Goal: Check status: Check status

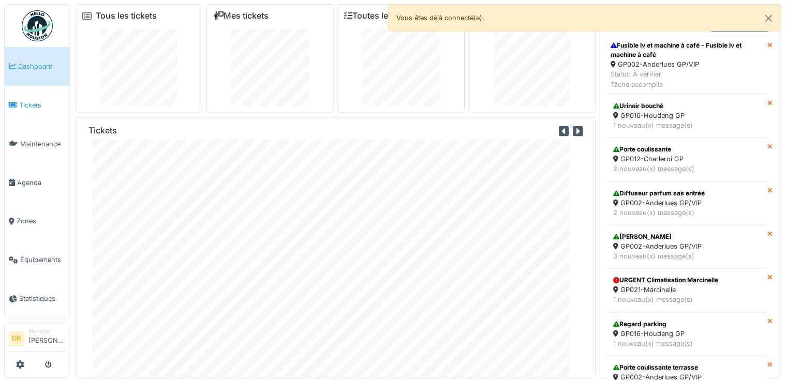
click at [31, 105] on span "Tickets" at bounding box center [42, 105] width 47 height 10
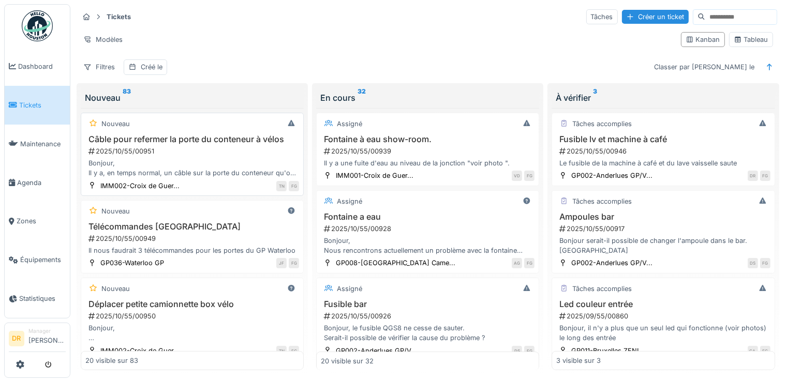
click at [151, 137] on h3 "Câble pour refermer la porte du conteneur à vélos" at bounding box center [192, 140] width 214 height 10
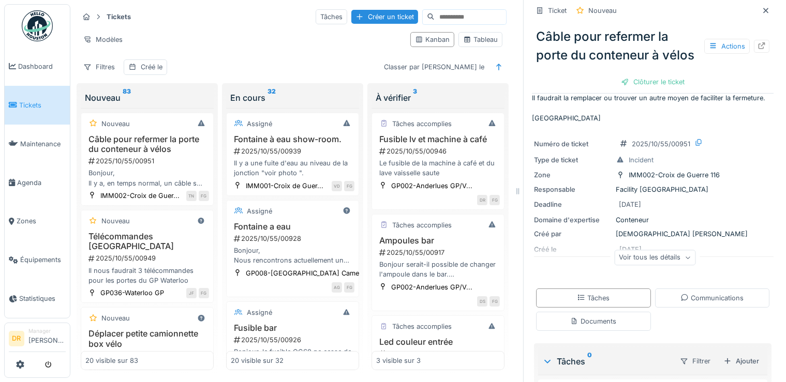
scroll to position [99, 0]
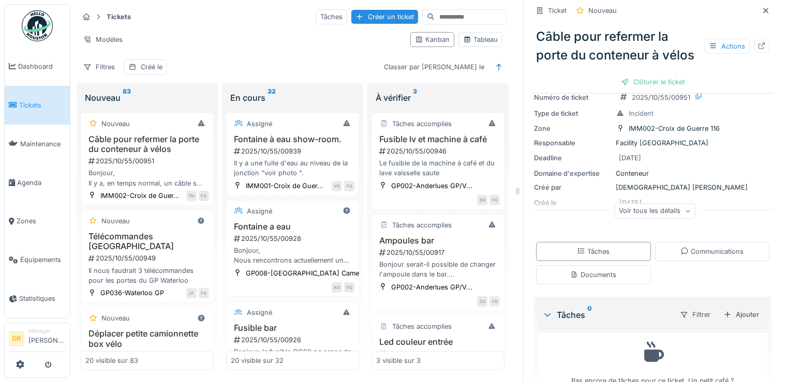
click at [641, 219] on div "Voir tous les détails" at bounding box center [654, 211] width 81 height 15
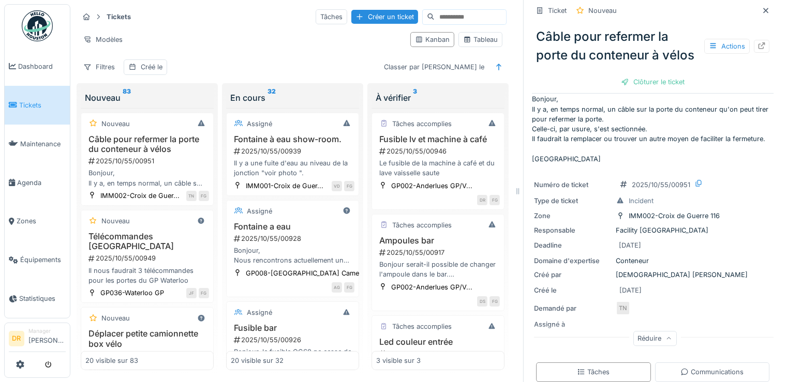
scroll to position [0, 0]
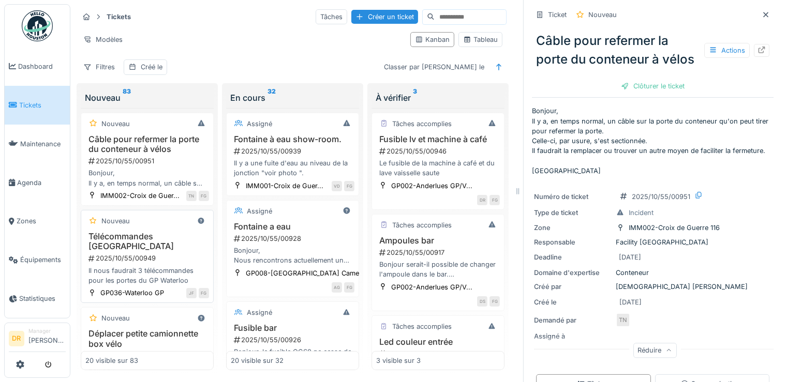
click at [111, 252] on h3 "Télécommandes [GEOGRAPHIC_DATA]" at bounding box center [147, 242] width 124 height 20
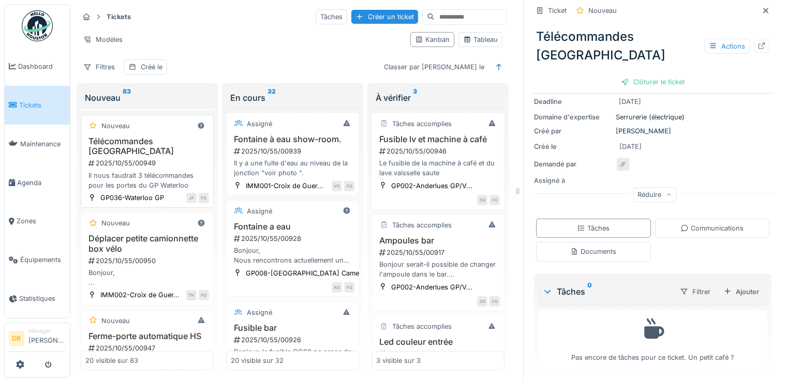
scroll to position [99, 0]
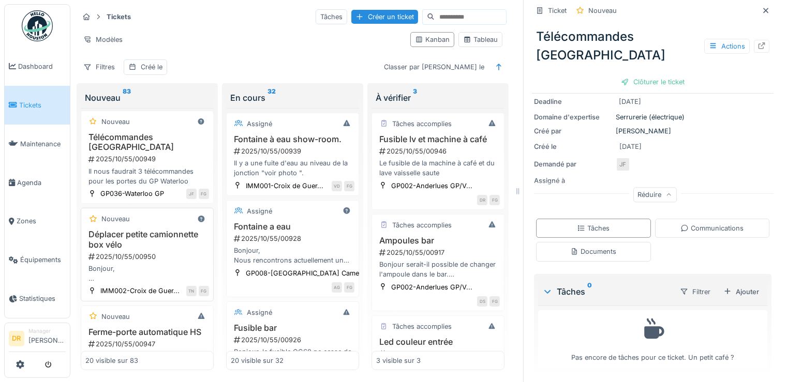
click at [134, 249] on h3 "Déplacer petite camionnette box vélo" at bounding box center [147, 240] width 124 height 20
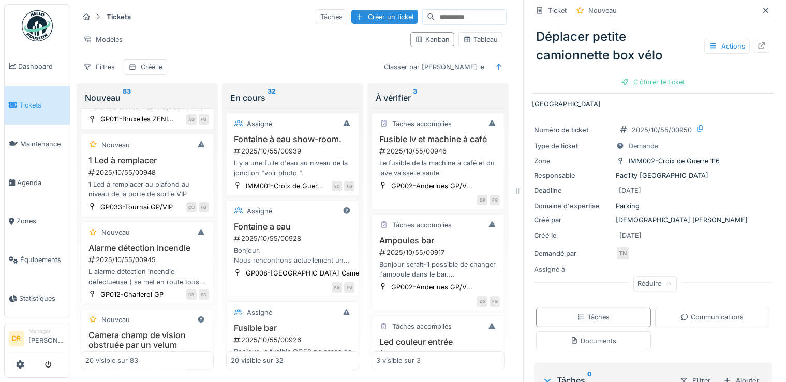
scroll to position [397, 0]
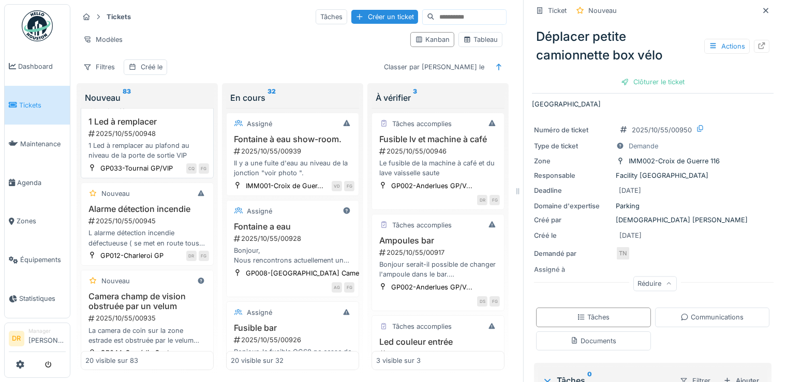
click at [124, 127] on h3 "1 Led à remplacer" at bounding box center [147, 122] width 124 height 10
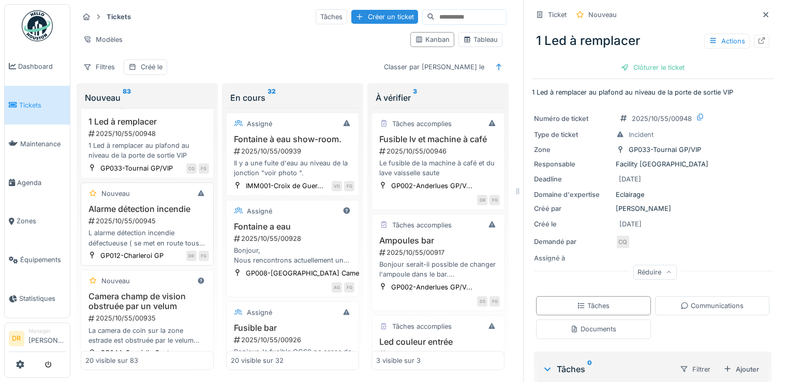
click at [128, 214] on h3 "Alarme détection incendie" at bounding box center [147, 209] width 124 height 10
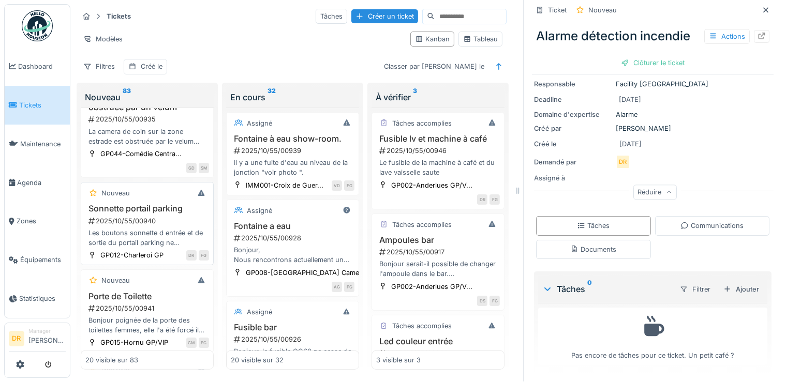
scroll to position [646, 0]
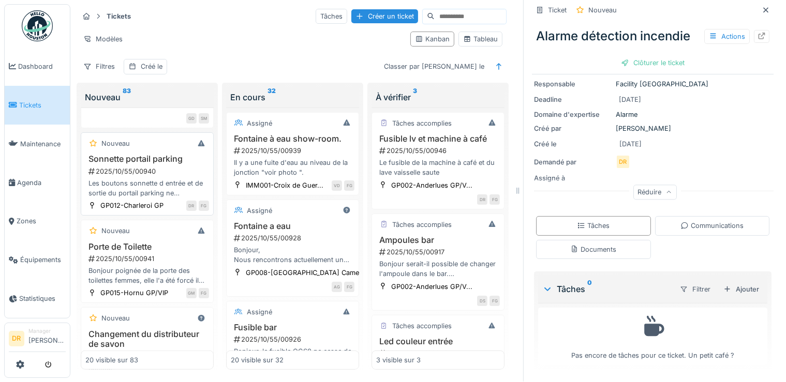
click at [131, 164] on h3 "Sonnette portail parking" at bounding box center [147, 159] width 124 height 10
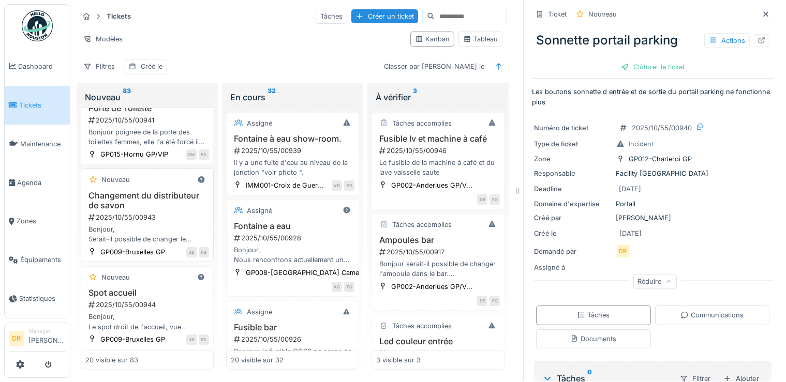
scroll to position [795, 0]
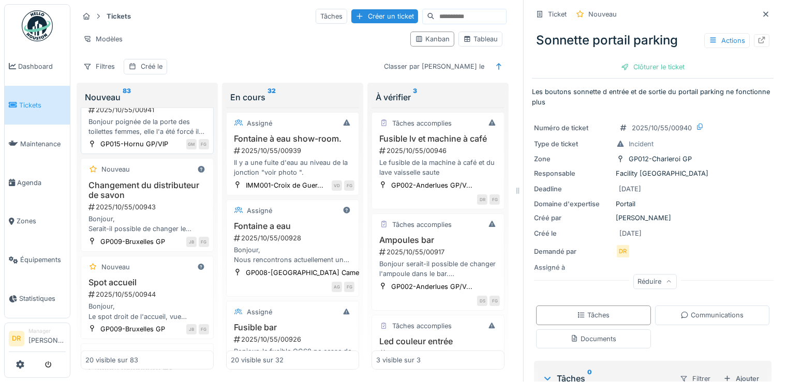
click at [121, 103] on h3 "Porte de Toilette" at bounding box center [147, 98] width 124 height 10
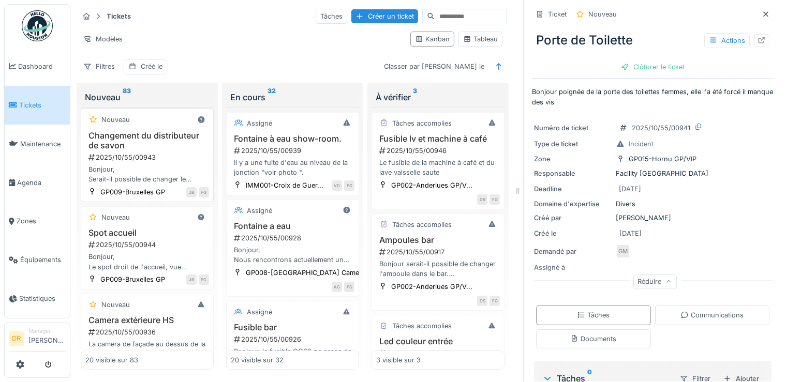
scroll to position [894, 0]
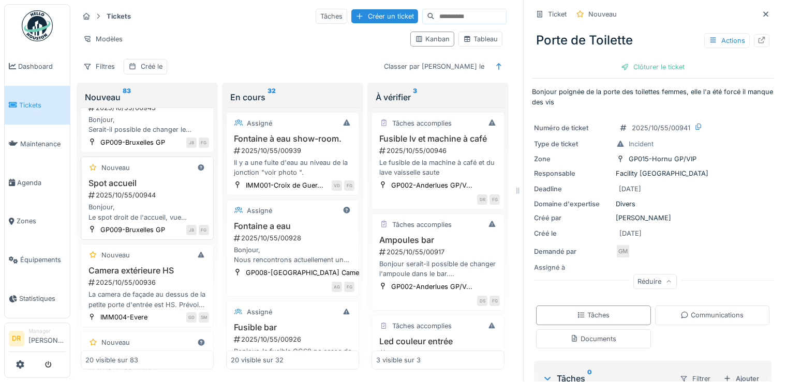
drag, startPoint x: 113, startPoint y: 236, endPoint x: 131, endPoint y: 237, distance: 18.1
click at [114, 188] on h3 "Spot accueil" at bounding box center [147, 184] width 124 height 10
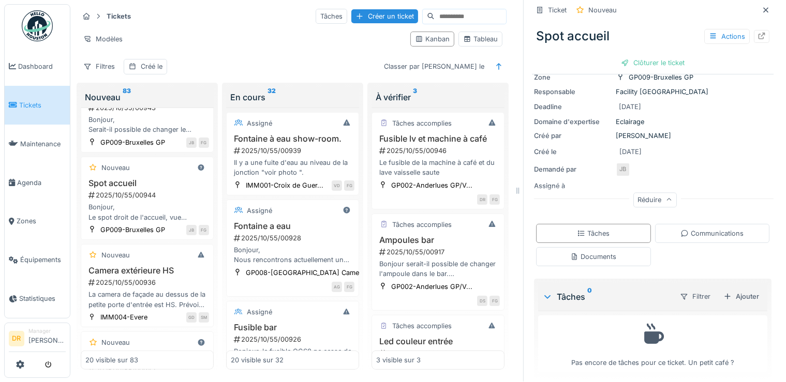
scroll to position [117, 0]
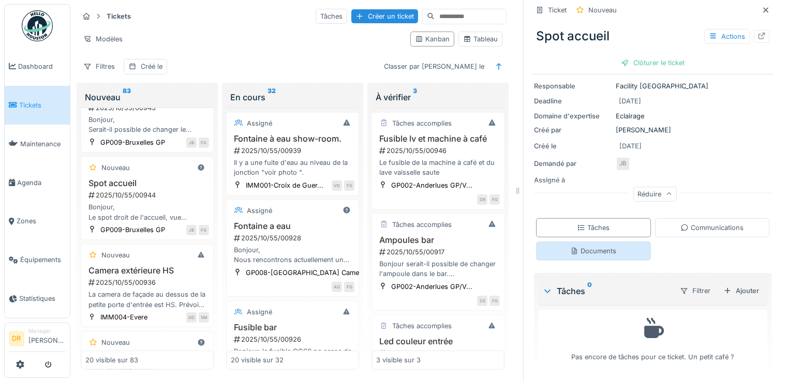
click at [581, 246] on div "Documents" at bounding box center [593, 251] width 46 height 10
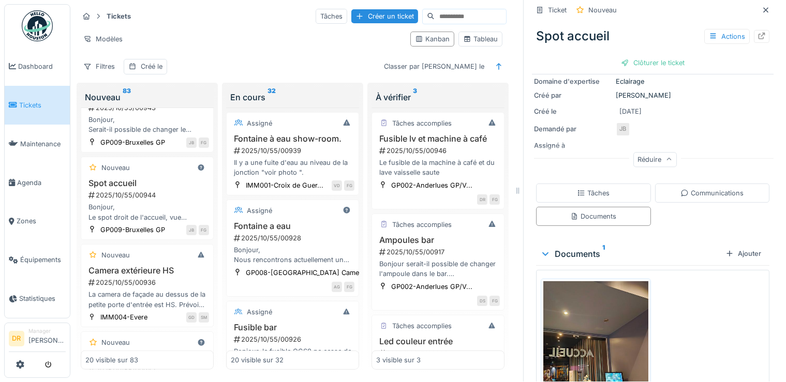
scroll to position [237, 0]
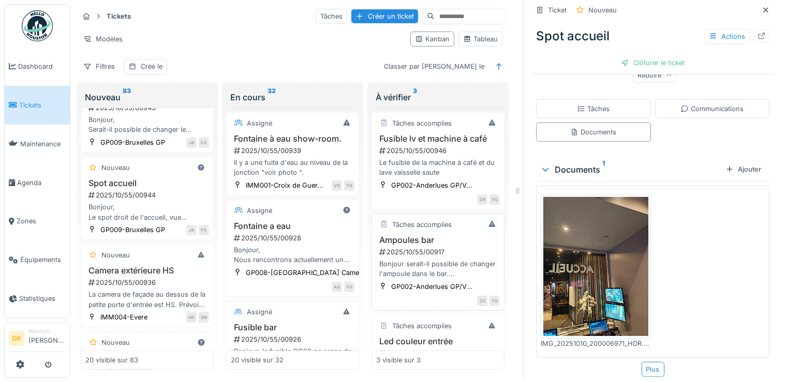
click at [405, 241] on h3 "Ampoules bar" at bounding box center [438, 240] width 124 height 10
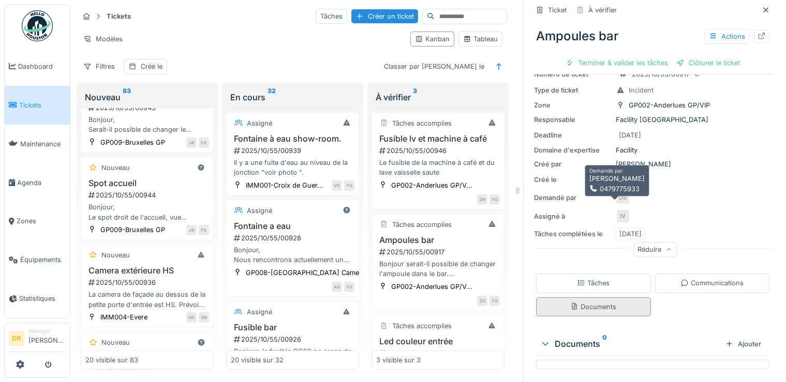
scroll to position [56, 0]
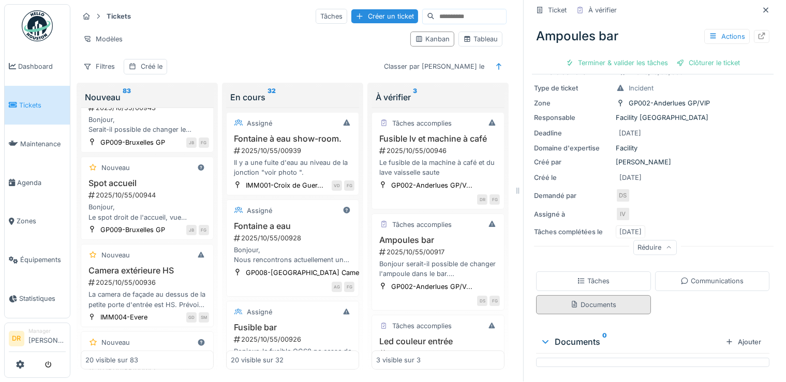
click at [570, 300] on div "Documents" at bounding box center [593, 305] width 46 height 10
click at [583, 300] on div "Documents" at bounding box center [593, 305] width 46 height 10
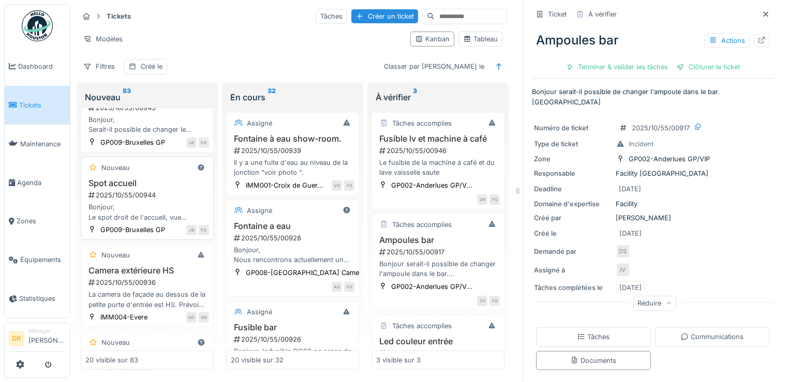
scroll to position [994, 0]
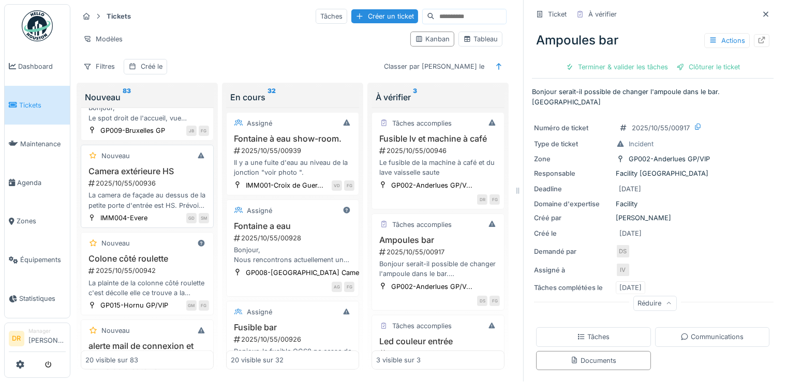
click at [152, 176] on h3 "Camera extérieure HS" at bounding box center [147, 172] width 124 height 10
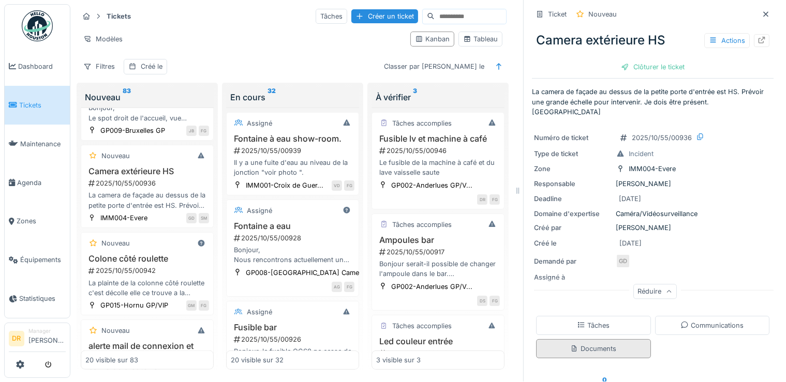
click at [581, 344] on div "Documents" at bounding box center [593, 349] width 46 height 10
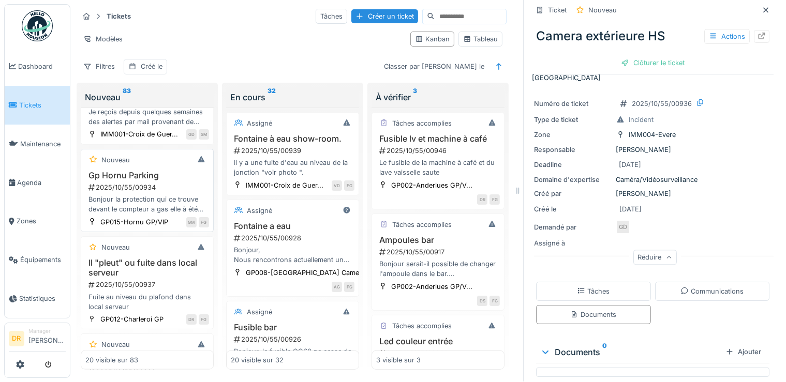
scroll to position [1292, 0]
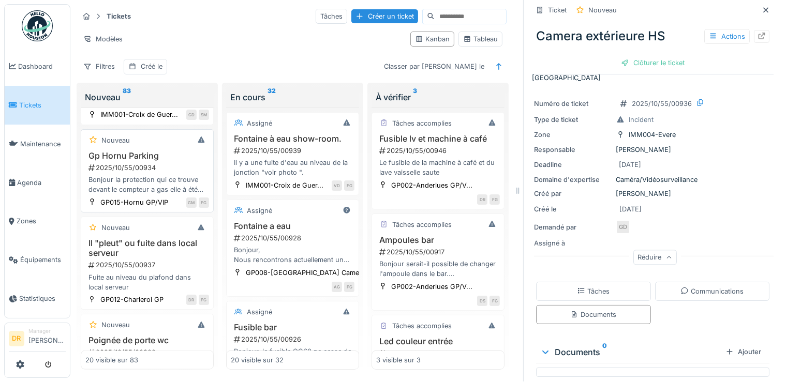
click at [136, 161] on h3 "Gp Hornu Parking" at bounding box center [147, 156] width 124 height 10
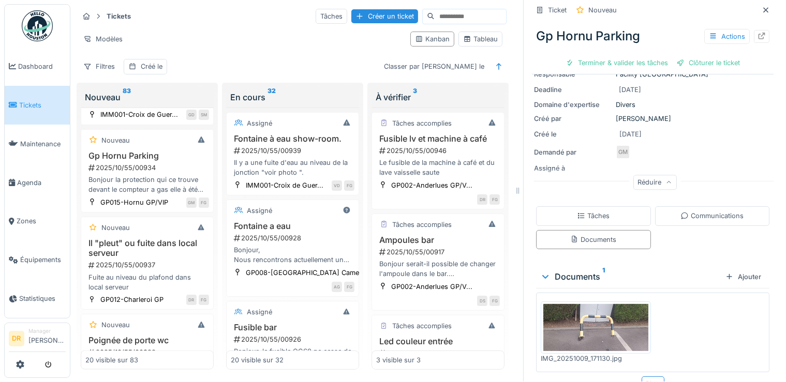
scroll to position [118, 0]
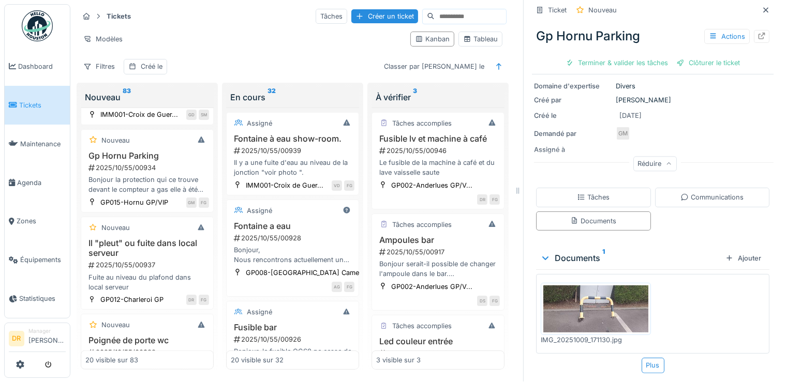
click at [583, 293] on img at bounding box center [595, 309] width 105 height 47
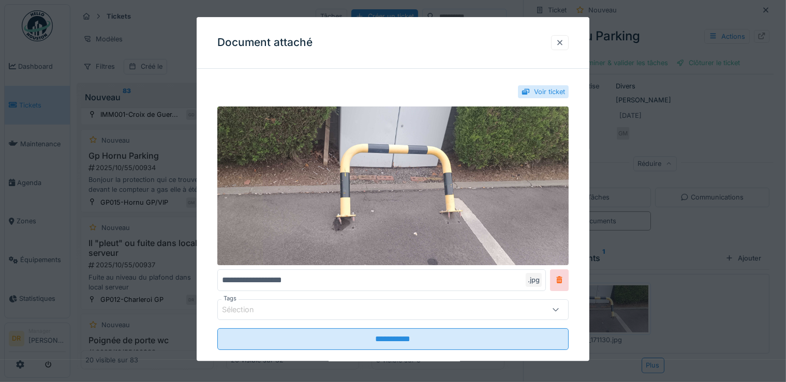
click at [564, 42] on div at bounding box center [560, 43] width 8 height 10
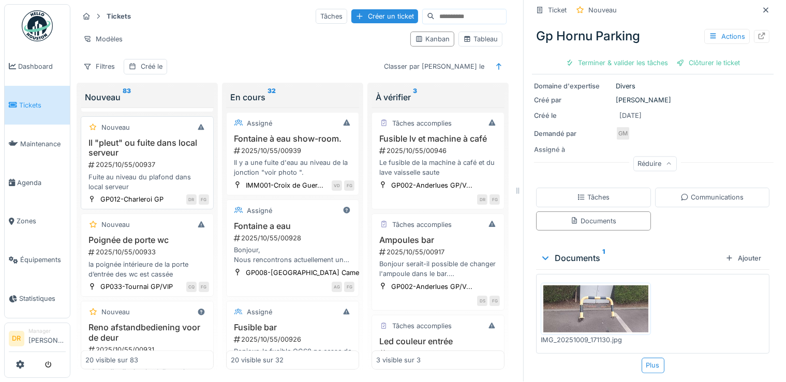
scroll to position [1441, 0]
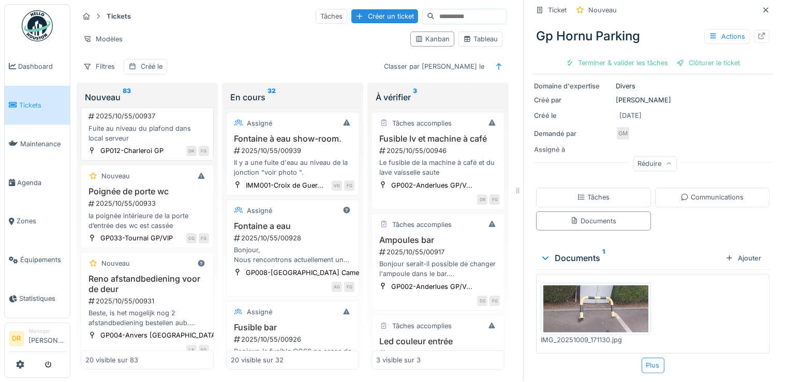
click at [126, 109] on h3 "Il "pleut" ou fuite dans local serveur" at bounding box center [147, 100] width 124 height 20
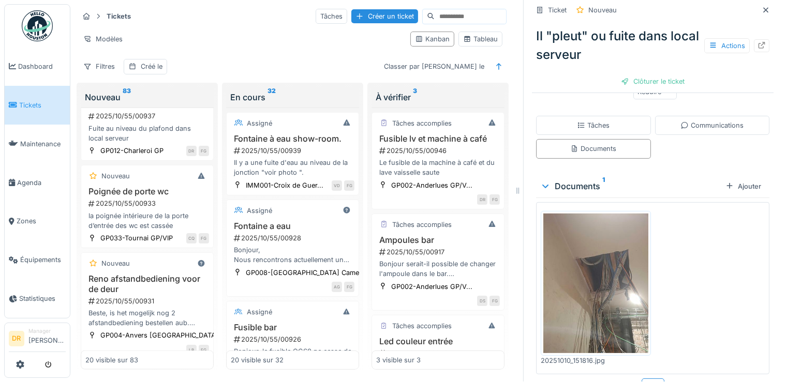
scroll to position [215, 0]
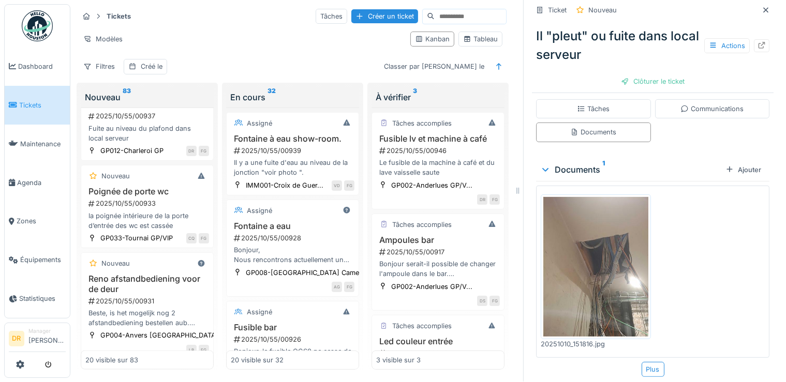
click at [568, 241] on img at bounding box center [595, 267] width 105 height 140
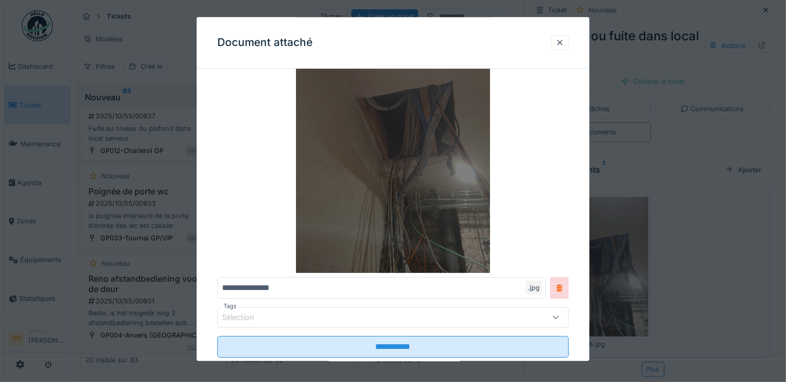
scroll to position [67, 0]
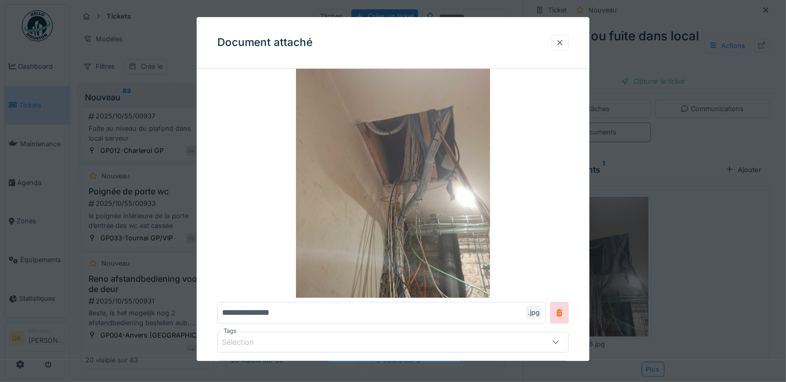
click at [564, 43] on div at bounding box center [560, 43] width 8 height 10
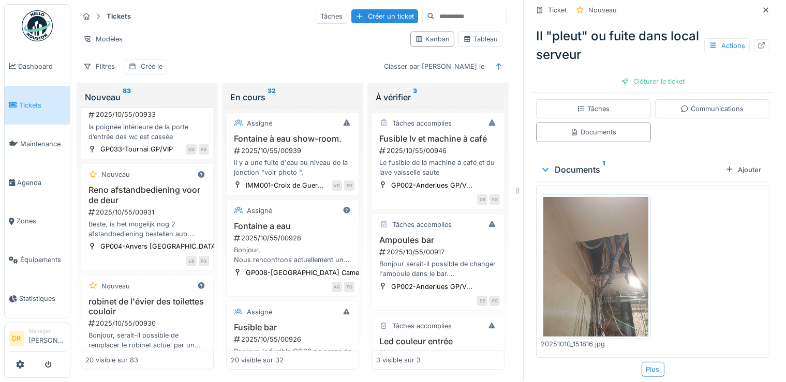
scroll to position [1540, 0]
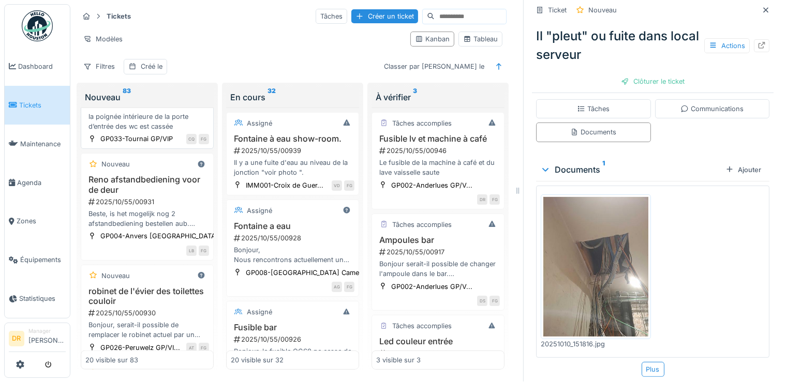
click at [136, 97] on h3 "Poignée de porte wc" at bounding box center [147, 92] width 124 height 10
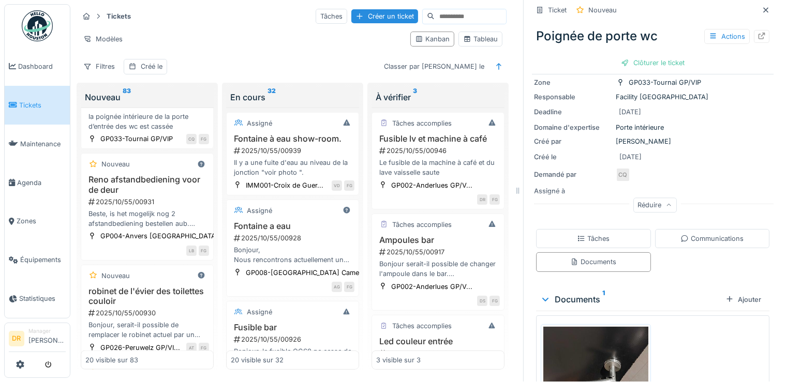
scroll to position [148, 0]
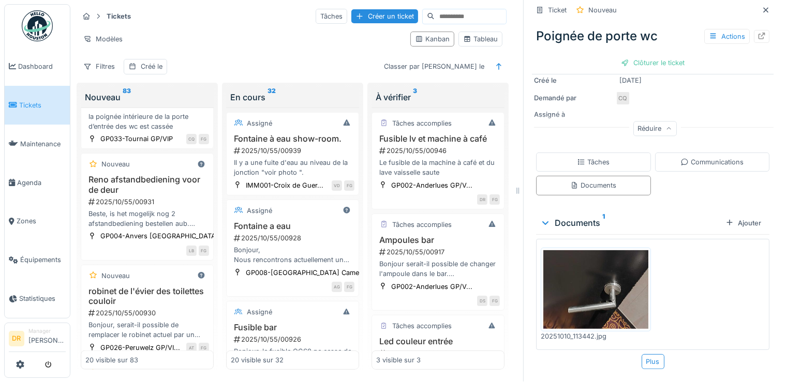
click at [577, 282] on img at bounding box center [595, 289] width 105 height 79
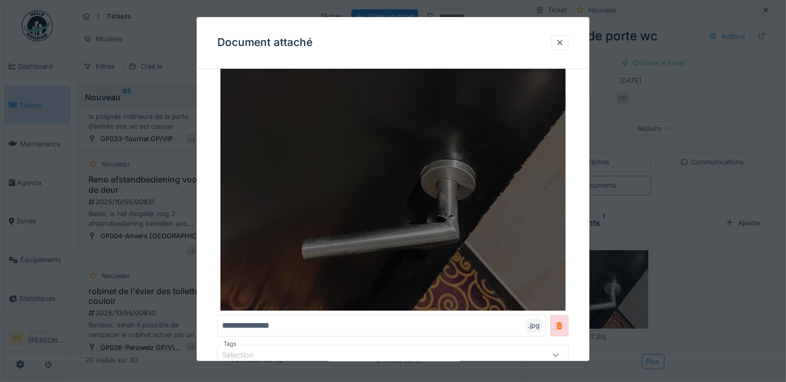
scroll to position [18, 0]
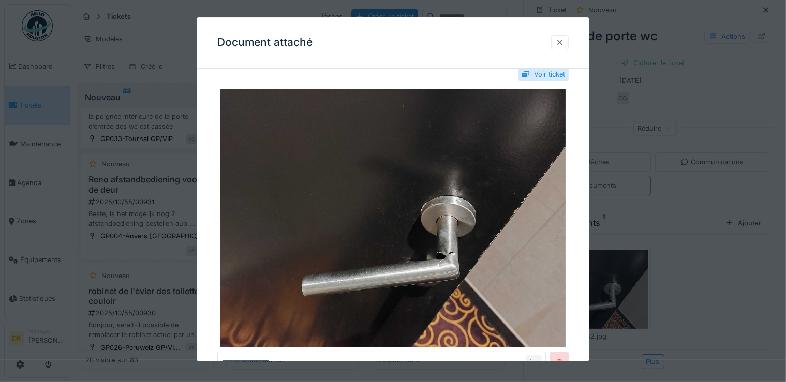
click at [560, 42] on div at bounding box center [560, 43] width 8 height 10
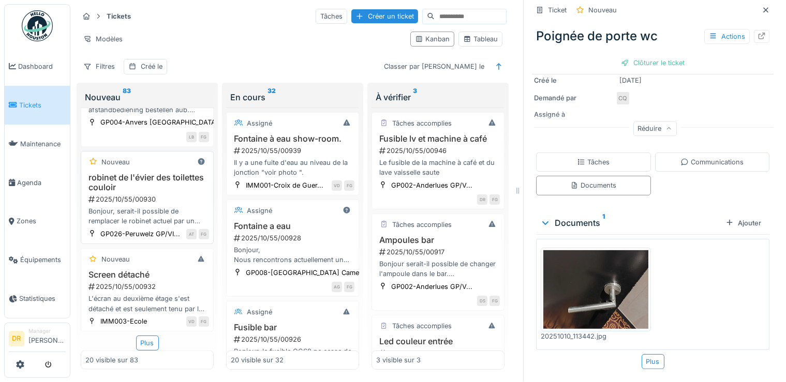
scroll to position [1689, 0]
click at [125, 193] on h3 "robinet de l'évier des toilettes couloir" at bounding box center [147, 183] width 124 height 20
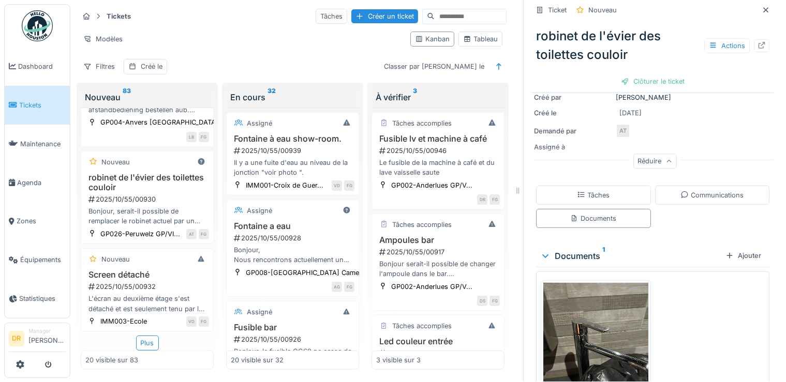
scroll to position [235, 0]
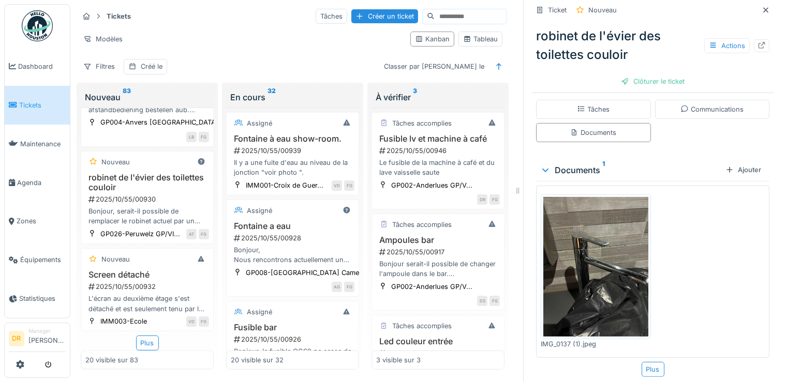
click at [568, 246] on img at bounding box center [595, 267] width 105 height 140
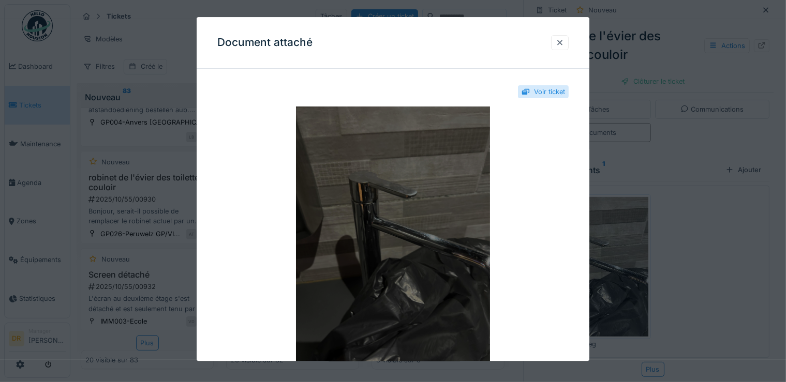
scroll to position [50, 0]
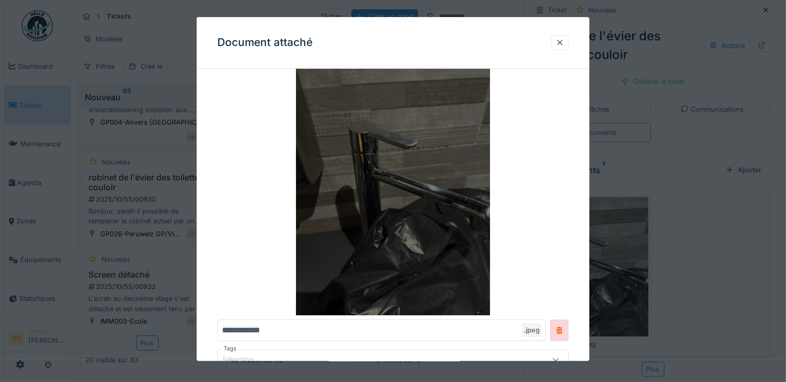
click at [412, 188] on img at bounding box center [393, 186] width 352 height 259
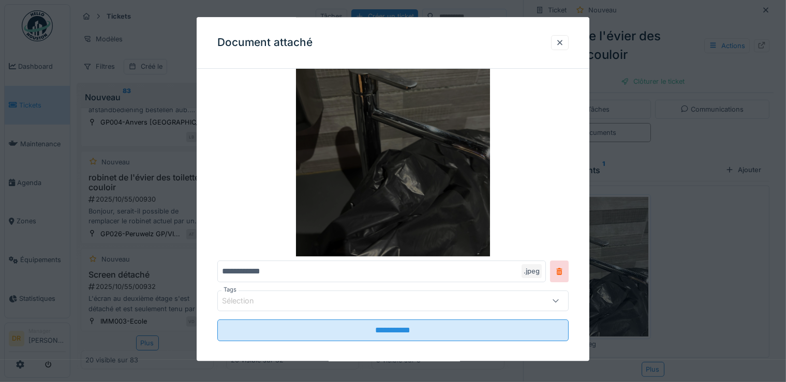
scroll to position [117, 0]
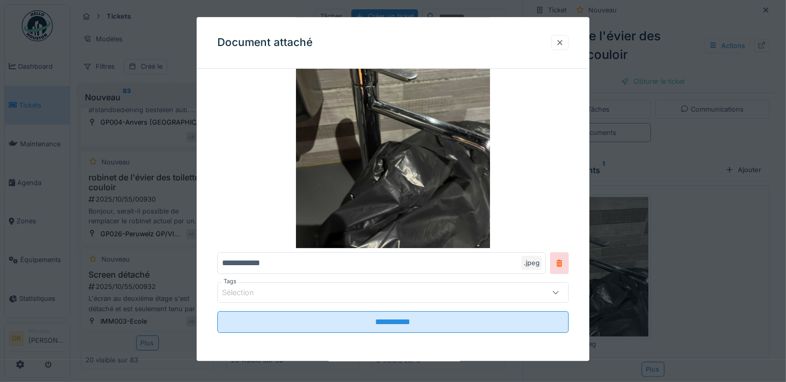
click at [564, 45] on div at bounding box center [560, 43] width 8 height 10
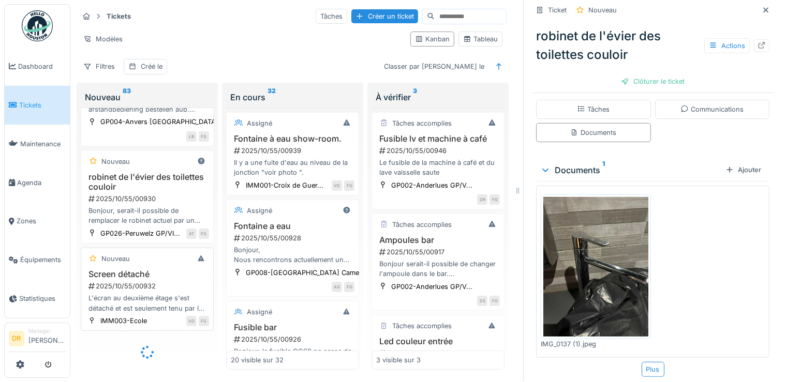
scroll to position [1739, 0]
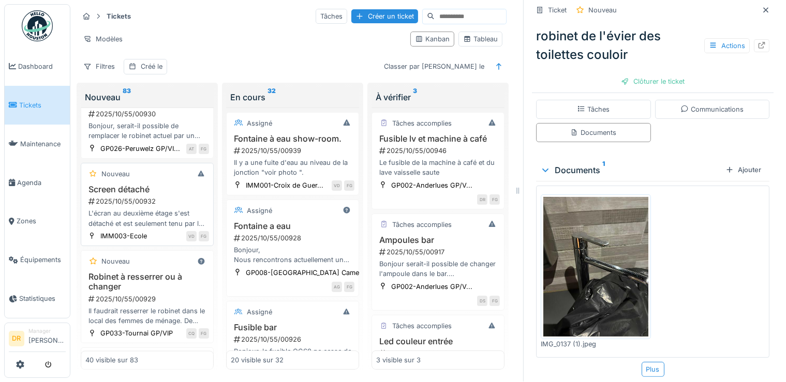
click at [117, 195] on h3 "Screen détaché" at bounding box center [147, 190] width 124 height 10
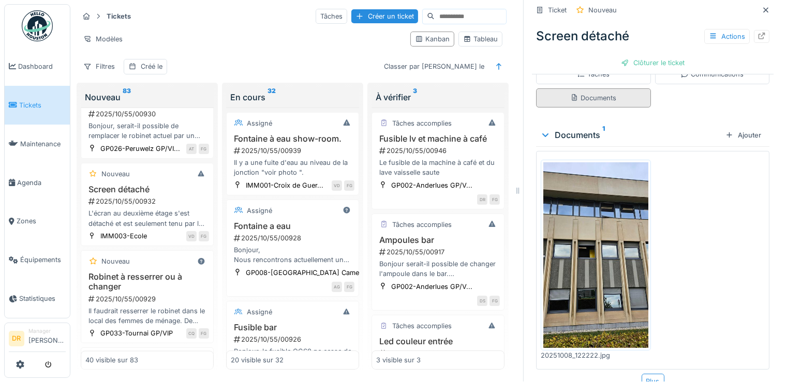
scroll to position [252, 0]
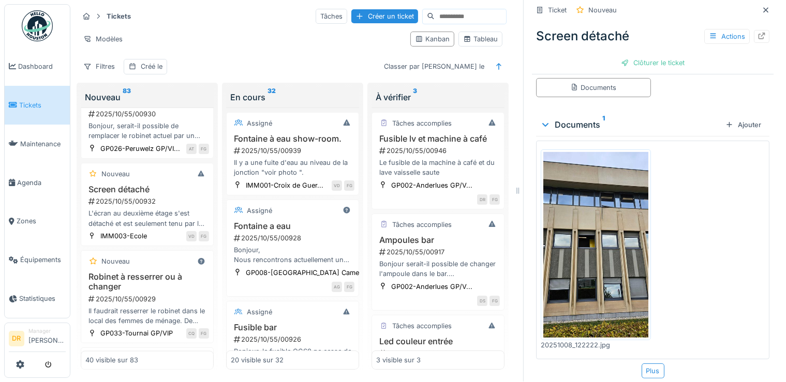
click at [585, 207] on img at bounding box center [595, 245] width 105 height 186
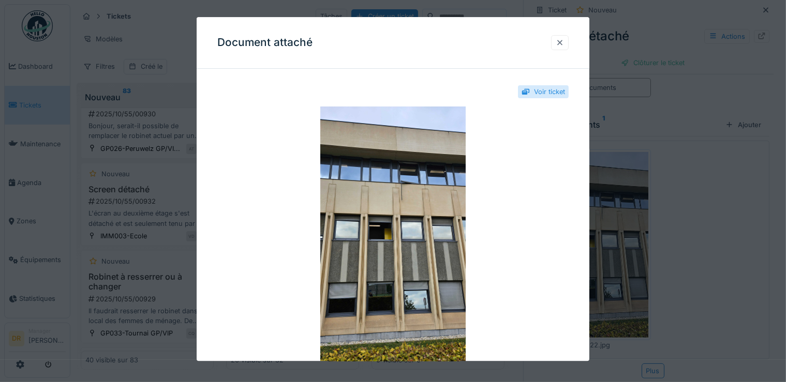
click at [564, 43] on div at bounding box center [560, 43] width 8 height 10
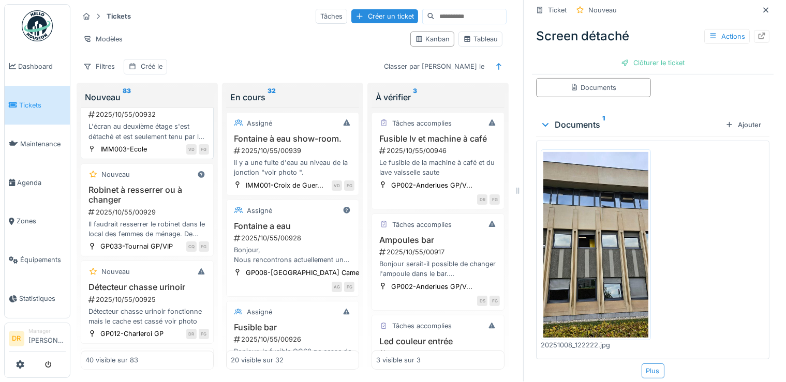
scroll to position [1839, 0]
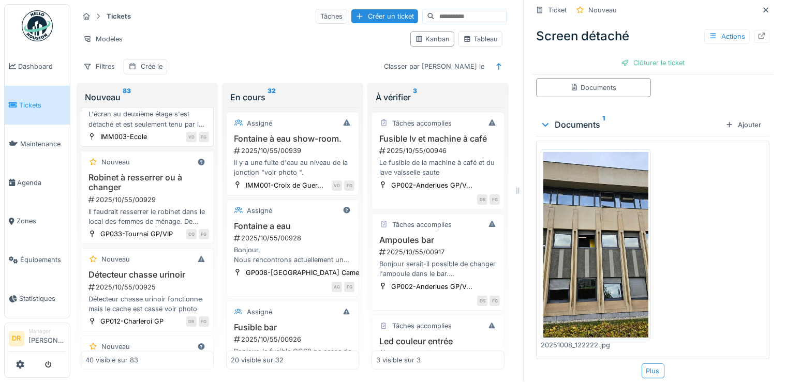
click at [146, 129] on div "L'écran au deuxième étage s'est détaché et est seulement tenu par le câble d'al…" at bounding box center [147, 119] width 124 height 20
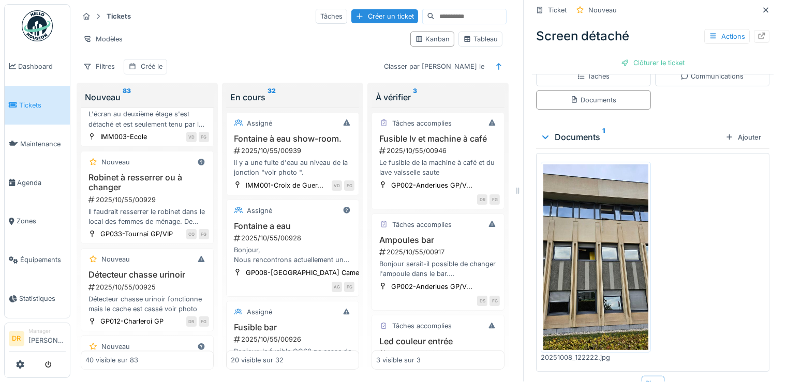
scroll to position [252, 0]
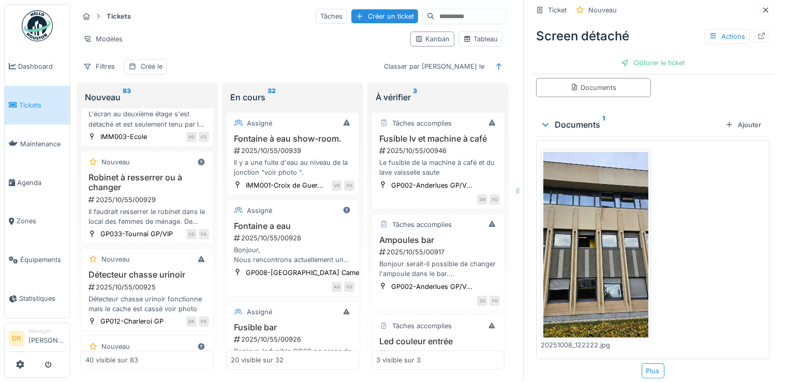
click at [601, 210] on img at bounding box center [595, 245] width 105 height 186
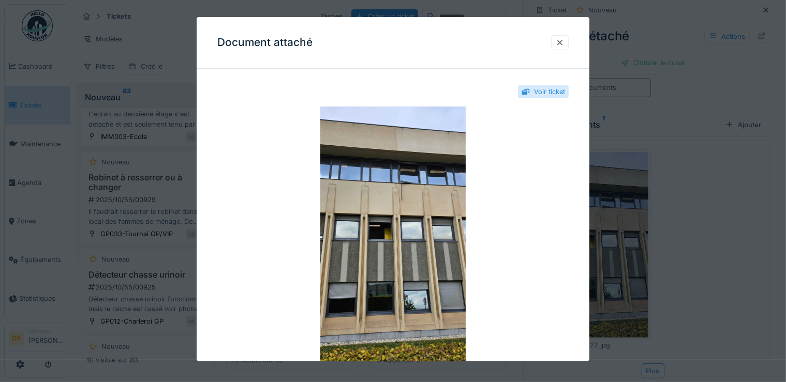
click at [564, 43] on div at bounding box center [560, 43] width 8 height 10
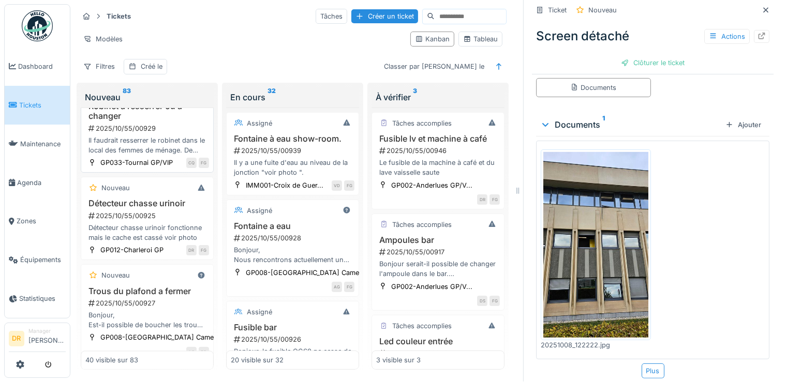
scroll to position [1938, 0]
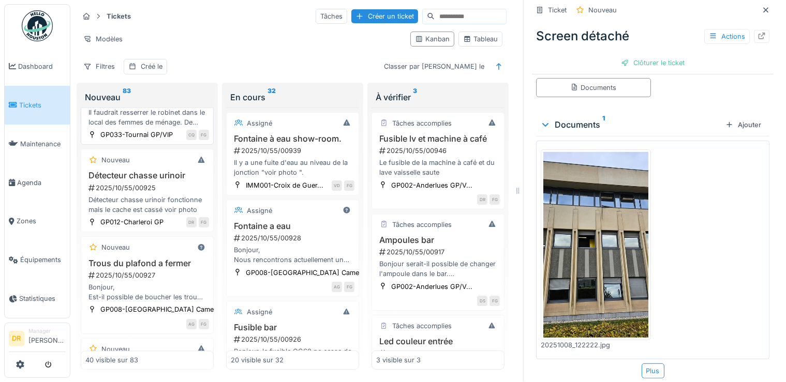
click at [108, 93] on h3 "Robinet à resserrer ou à changer" at bounding box center [147, 83] width 124 height 20
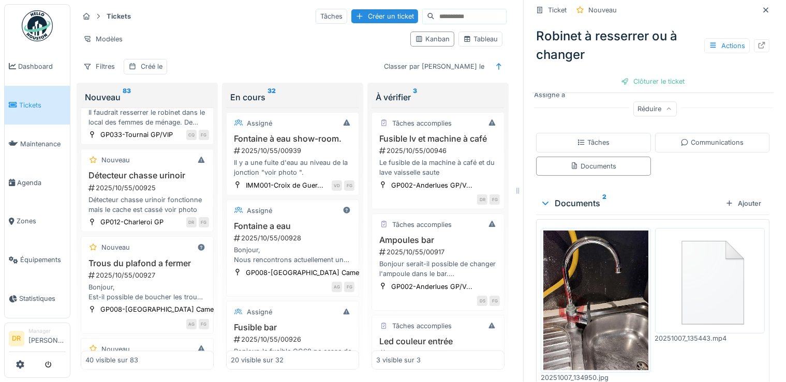
scroll to position [225, 0]
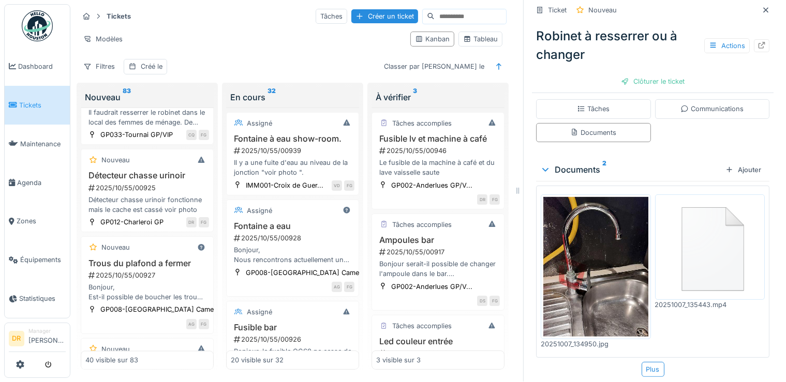
click at [595, 263] on img at bounding box center [595, 267] width 105 height 140
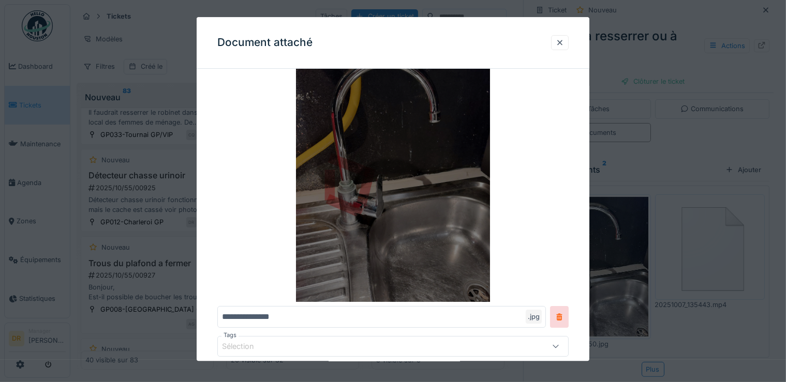
scroll to position [50, 0]
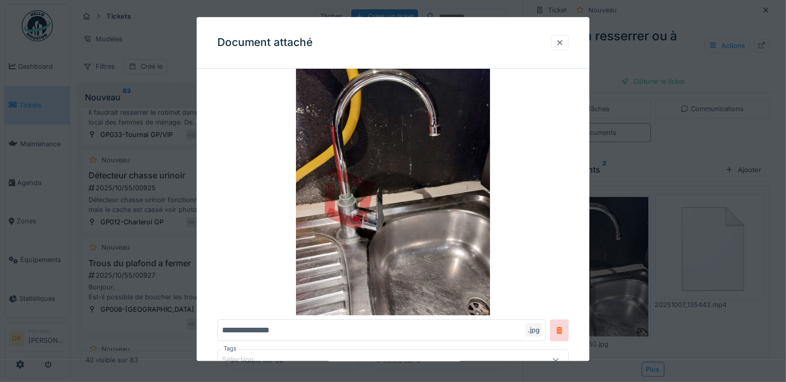
click at [564, 41] on div at bounding box center [560, 43] width 8 height 10
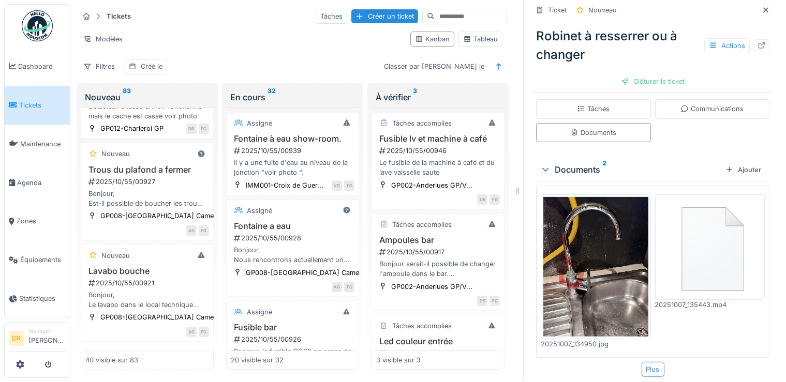
scroll to position [2037, 0]
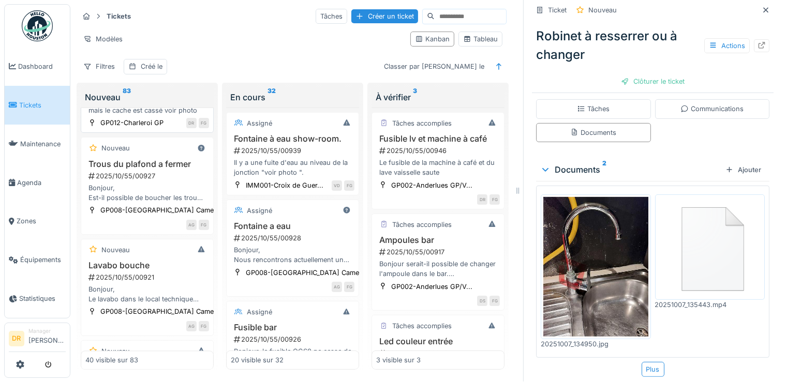
click at [124, 81] on h3 "Détecteur chasse urinoir" at bounding box center [147, 76] width 124 height 10
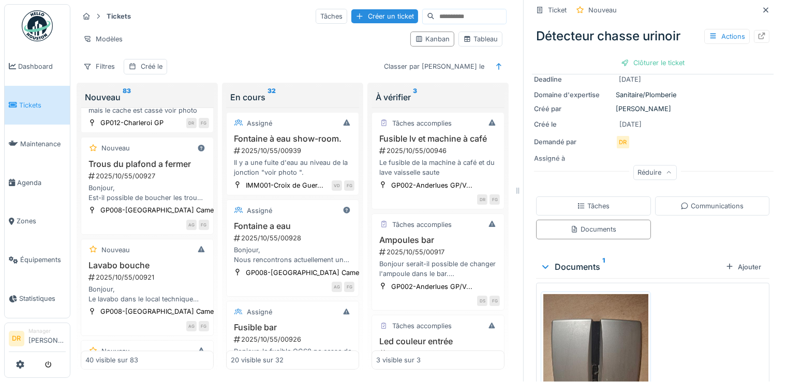
scroll to position [197, 0]
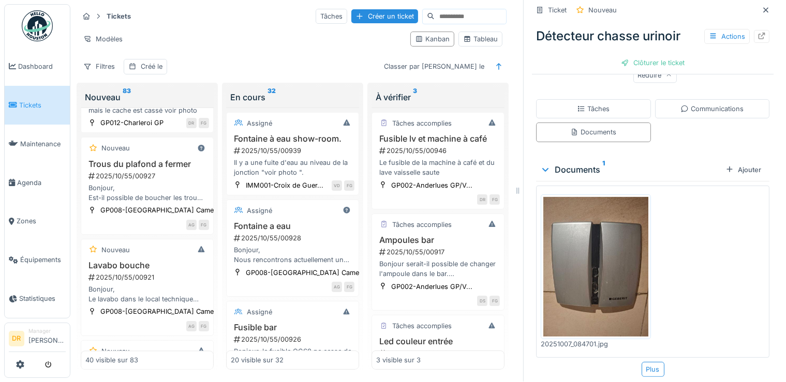
click at [584, 272] on img at bounding box center [595, 267] width 105 height 140
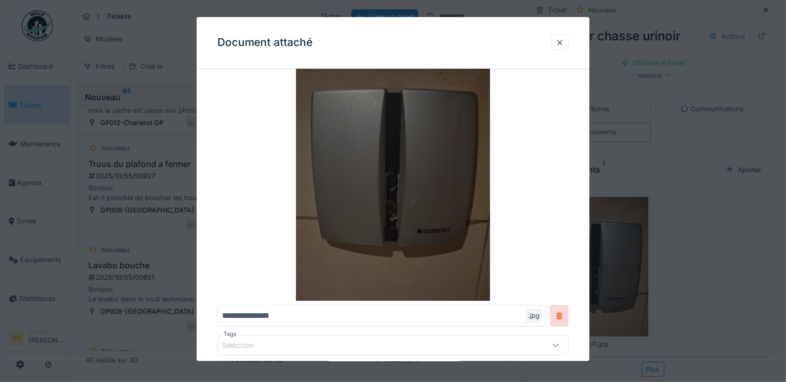
scroll to position [99, 0]
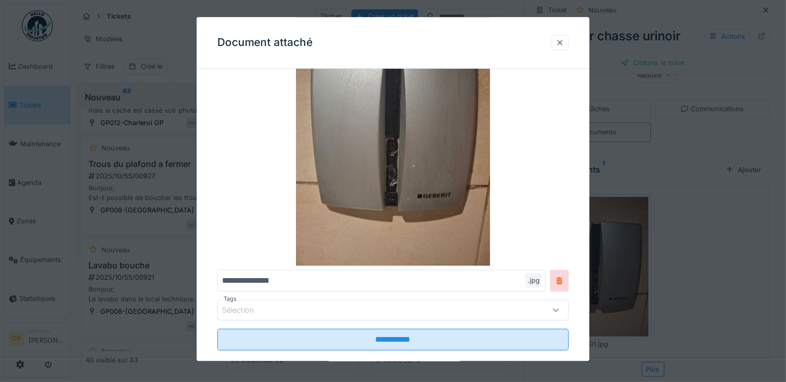
click at [563, 45] on div at bounding box center [560, 43] width 8 height 10
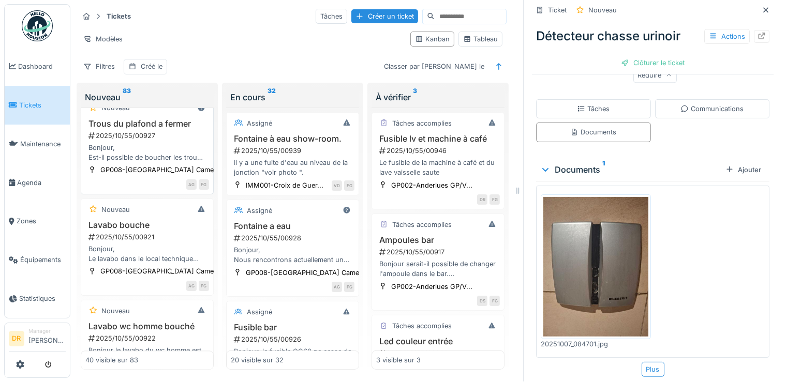
scroll to position [2137, 0]
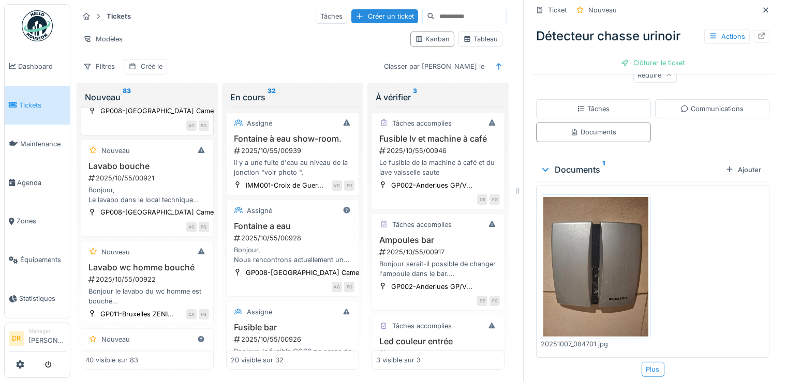
click at [129, 70] on h3 "Trous du plafond a fermer" at bounding box center [147, 65] width 124 height 10
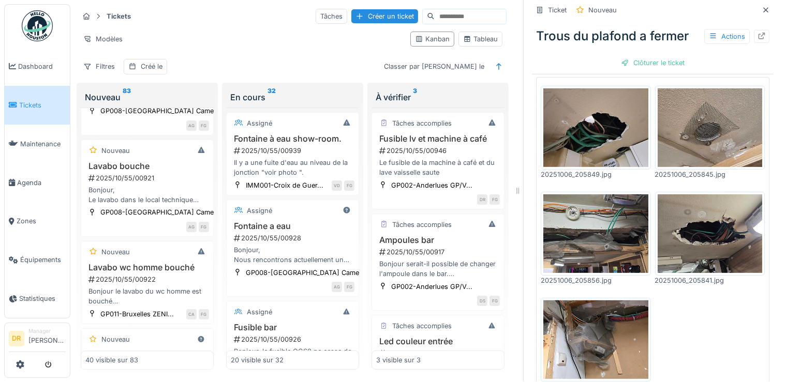
scroll to position [397, 0]
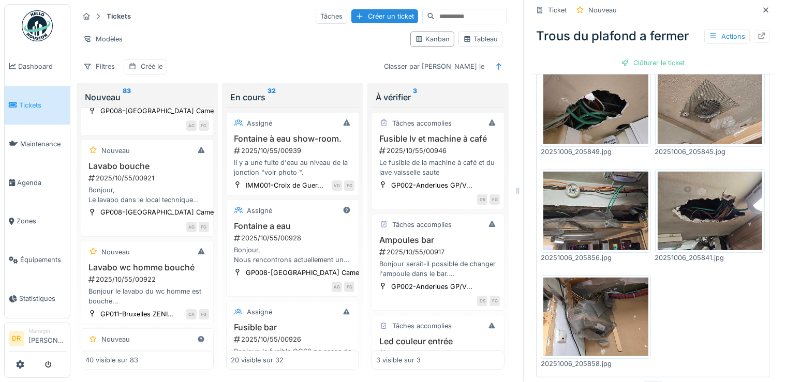
click at [603, 108] on img at bounding box center [595, 105] width 105 height 79
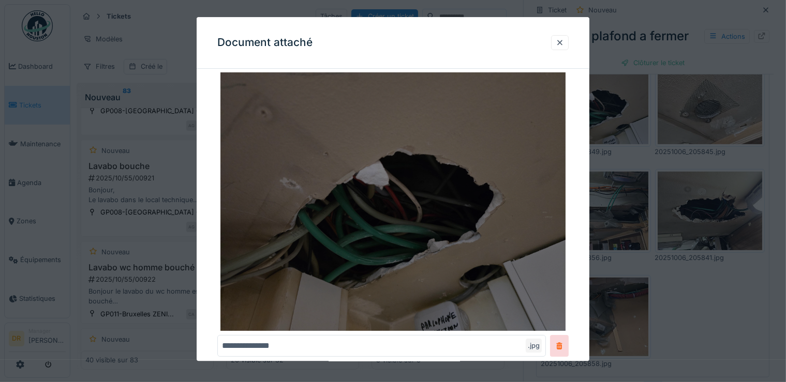
scroll to position [50, 0]
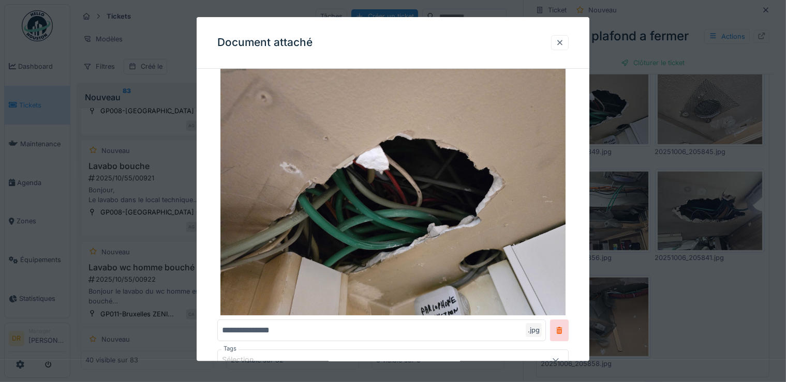
click at [564, 43] on div at bounding box center [560, 43] width 8 height 10
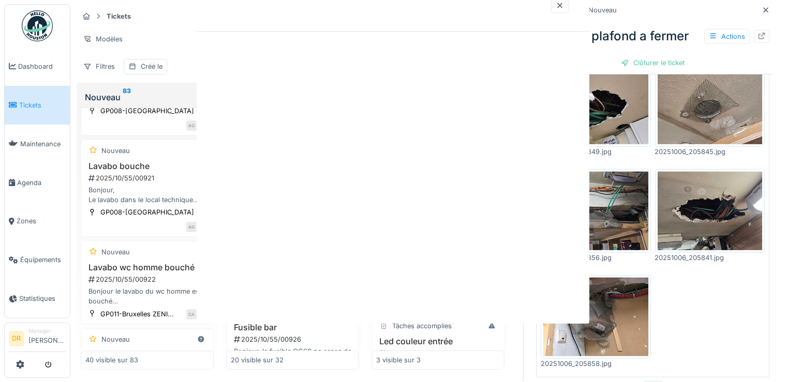
scroll to position [0, 0]
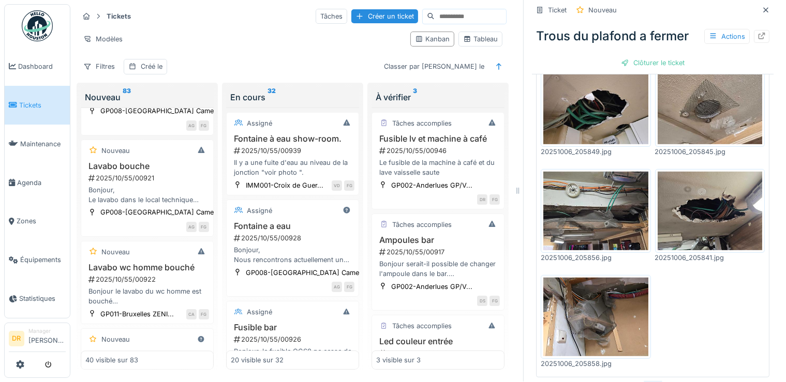
click at [690, 86] on img at bounding box center [710, 105] width 105 height 79
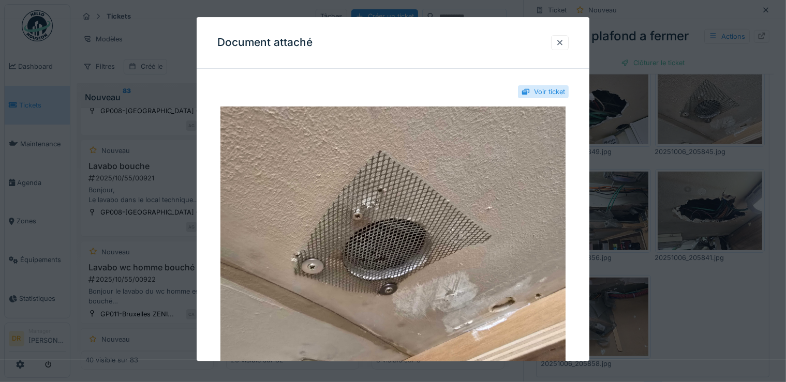
click at [564, 42] on div at bounding box center [560, 43] width 8 height 10
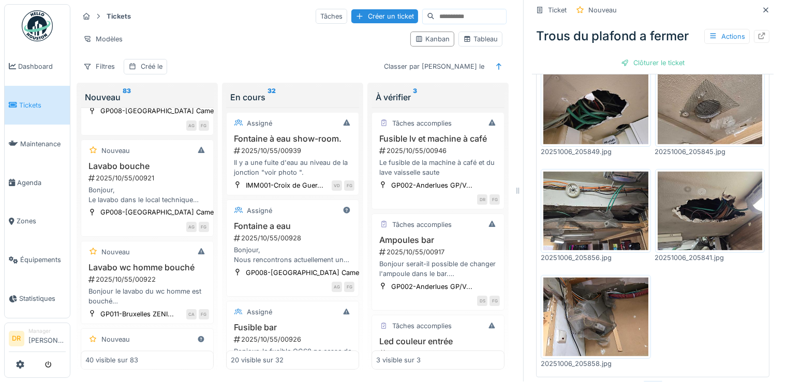
scroll to position [413, 0]
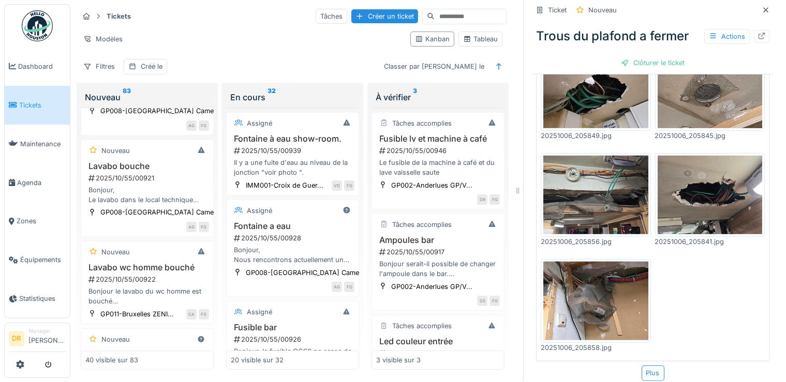
click at [601, 179] on img at bounding box center [595, 195] width 105 height 79
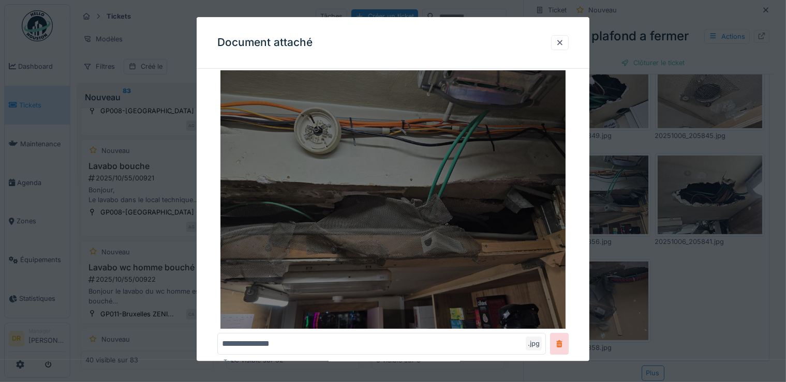
scroll to position [50, 0]
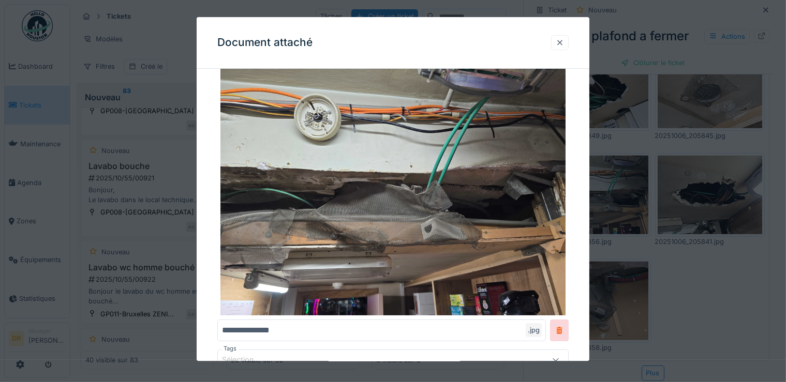
click at [564, 44] on div at bounding box center [560, 43] width 8 height 10
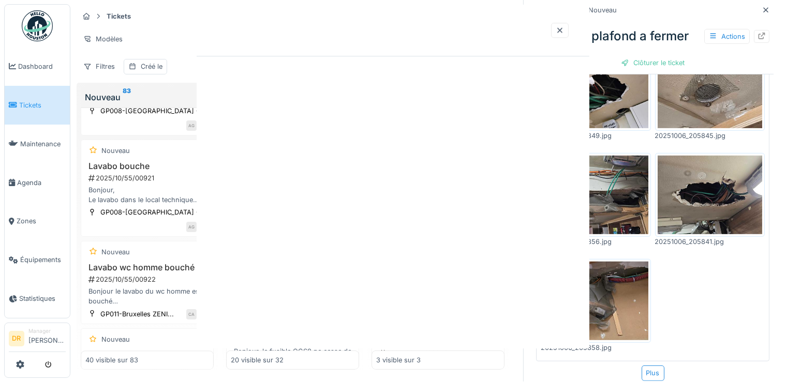
scroll to position [0, 0]
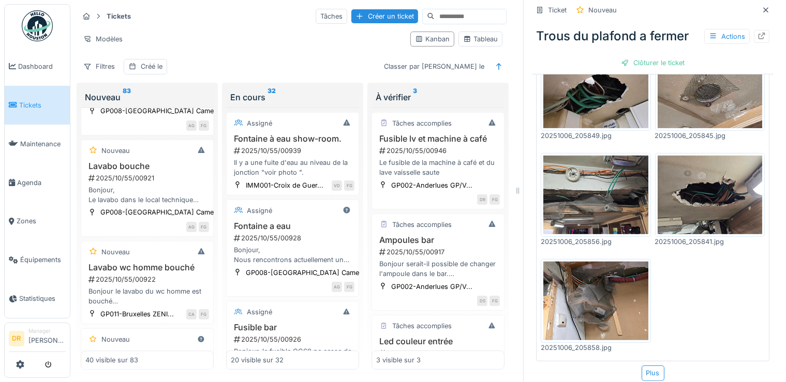
click at [703, 181] on img at bounding box center [710, 195] width 105 height 79
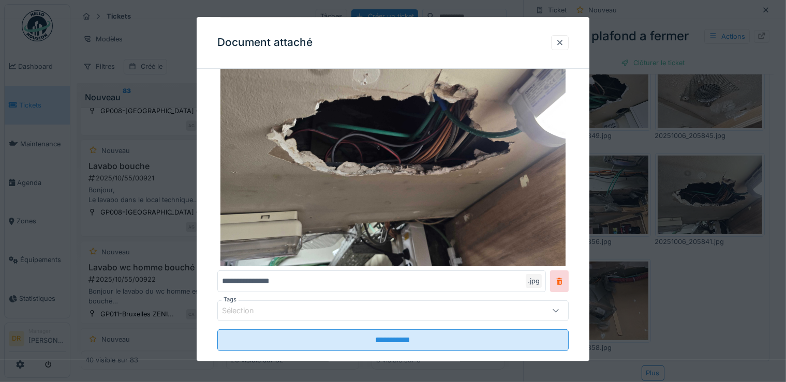
scroll to position [99, 0]
click at [564, 39] on div at bounding box center [560, 43] width 8 height 10
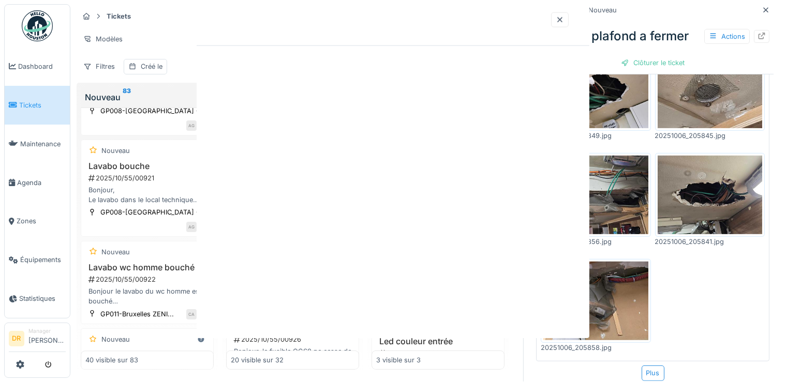
scroll to position [0, 0]
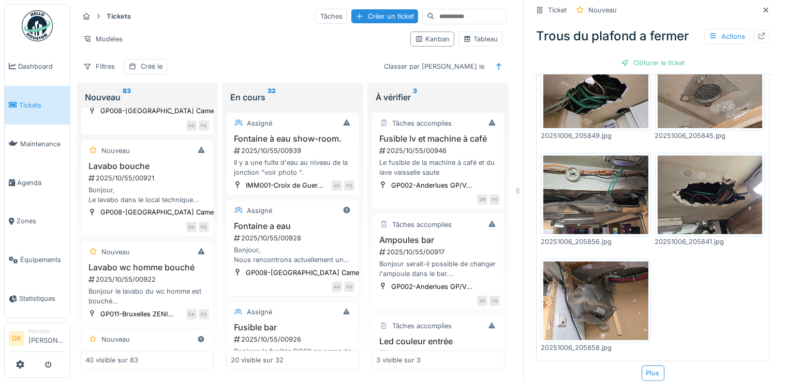
click at [565, 277] on img at bounding box center [595, 301] width 105 height 79
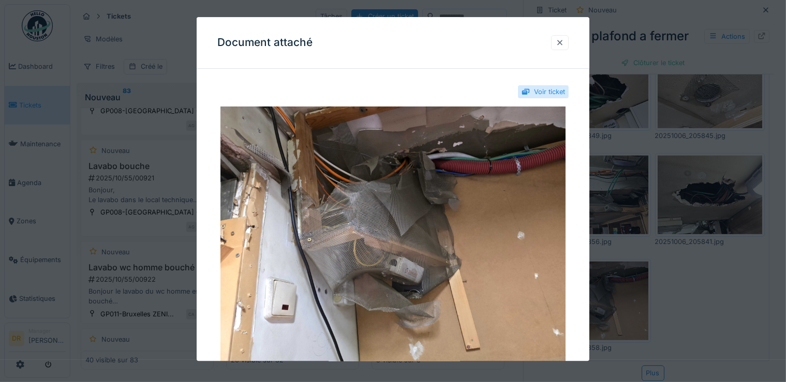
click at [569, 44] on div at bounding box center [560, 42] width 18 height 15
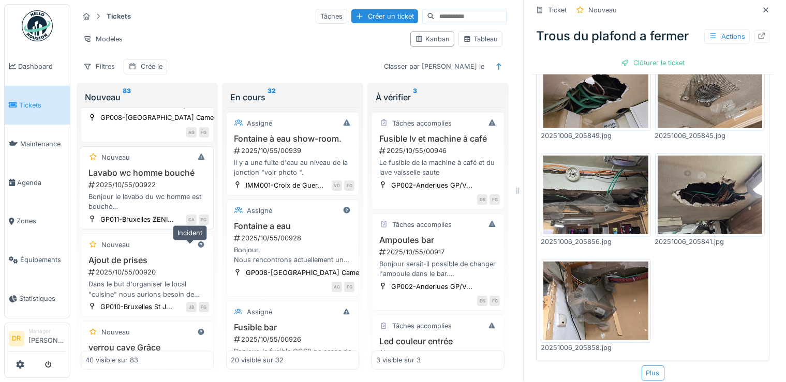
scroll to position [2236, 0]
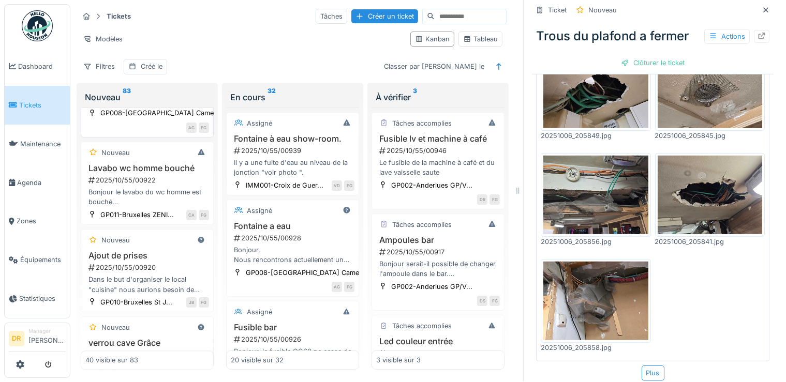
click at [111, 72] on h3 "Lavabo bouche" at bounding box center [147, 67] width 124 height 10
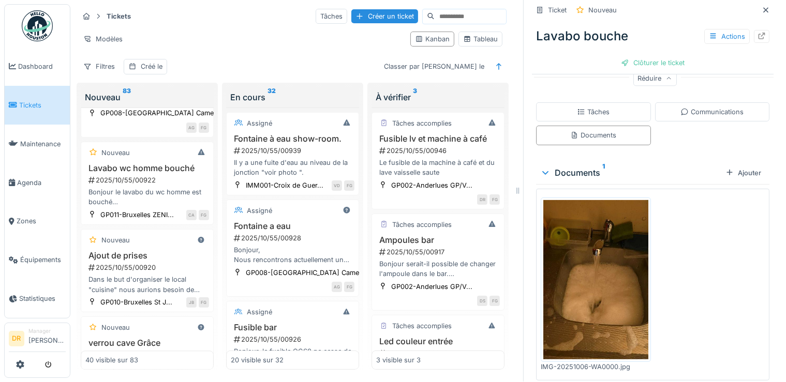
scroll to position [275, 0]
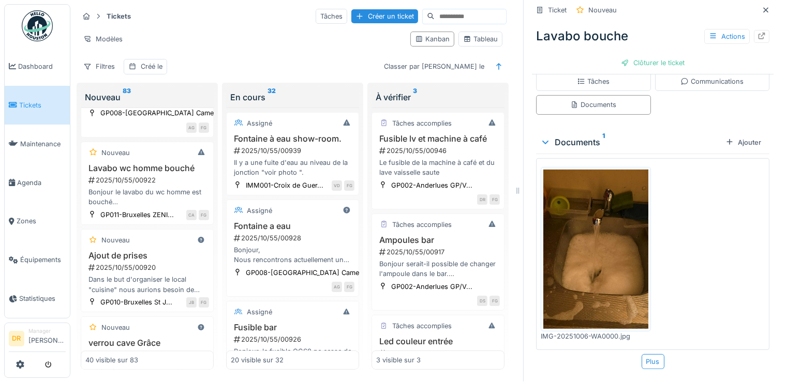
click at [610, 249] on img at bounding box center [595, 249] width 105 height 159
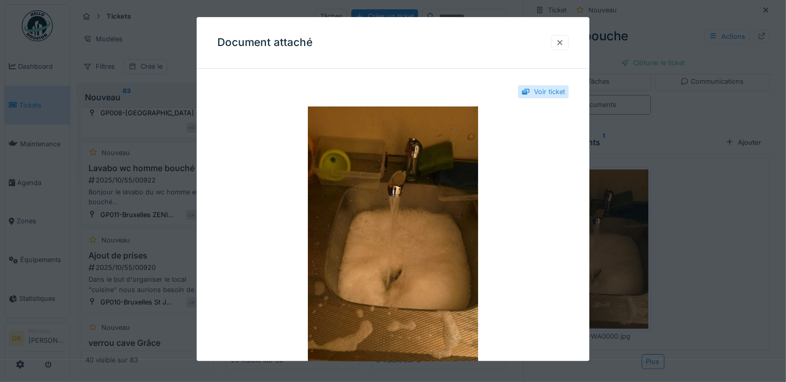
click at [564, 40] on div at bounding box center [560, 43] width 8 height 10
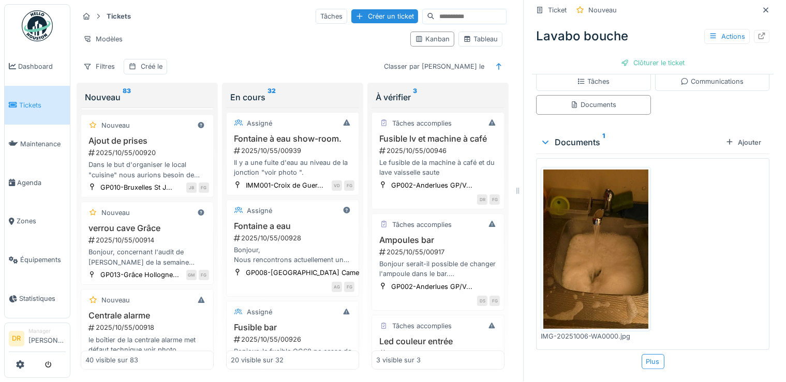
scroll to position [2385, 0]
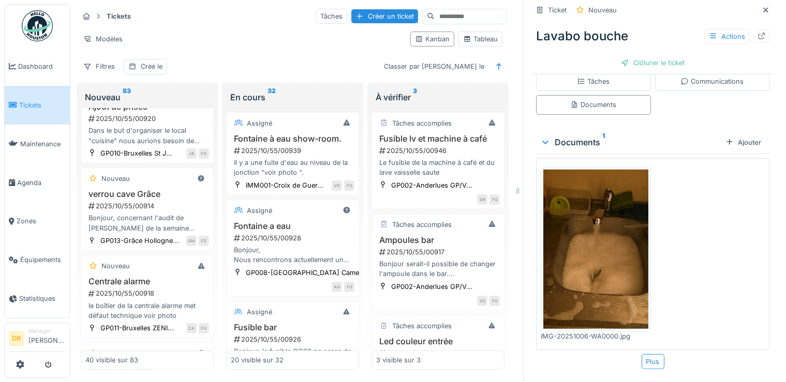
click at [98, 24] on h3 "Lavabo wc homme bouché" at bounding box center [147, 19] width 124 height 10
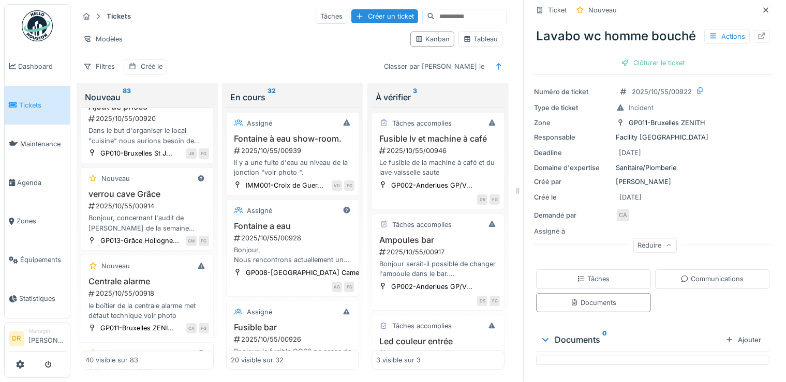
scroll to position [53, 0]
click at [579, 298] on div "Documents" at bounding box center [593, 303] width 46 height 10
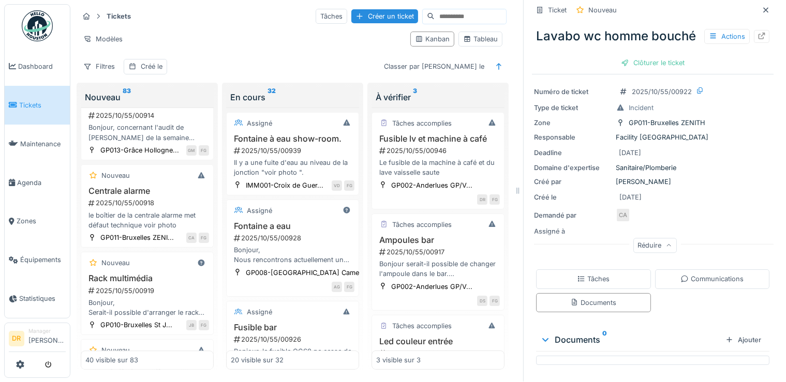
scroll to position [2485, 0]
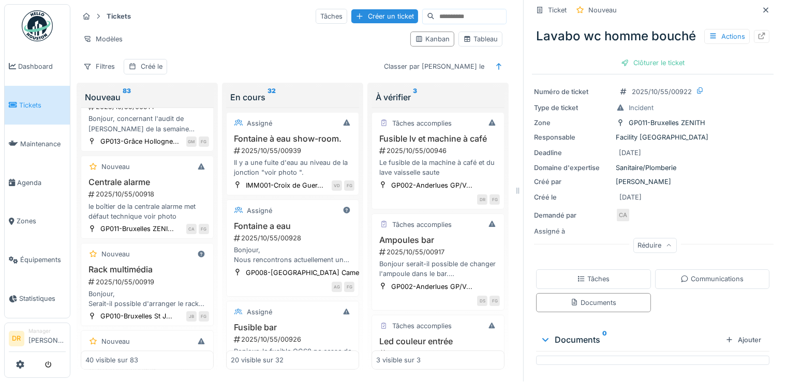
click at [113, 12] on h3 "Ajout de prises" at bounding box center [147, 8] width 124 height 10
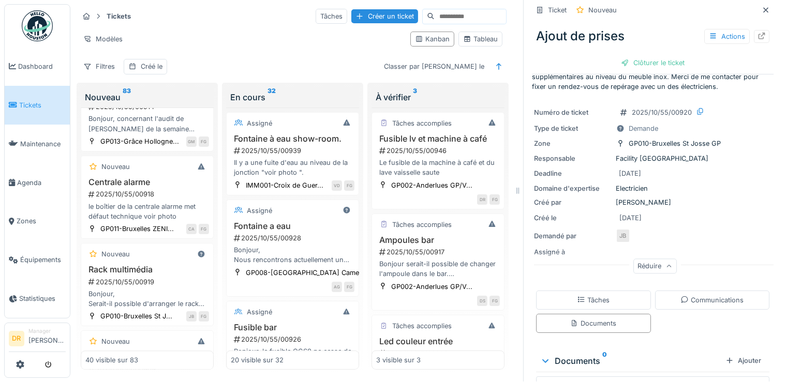
scroll to position [45, 0]
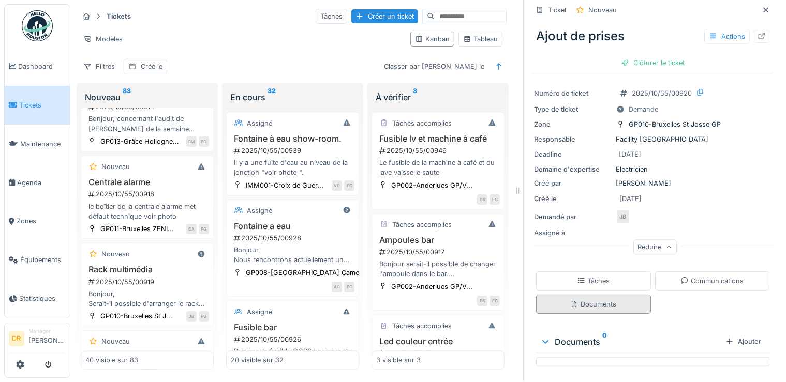
click at [570, 300] on div "Documents" at bounding box center [593, 305] width 46 height 10
click at [577, 300] on div "Documents" at bounding box center [593, 305] width 46 height 10
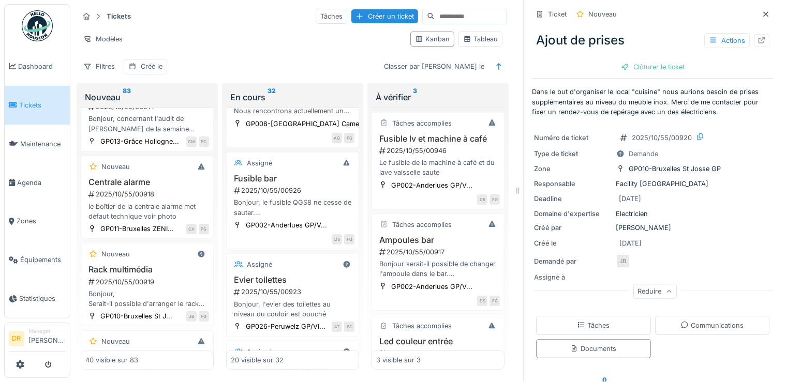
scroll to position [0, 0]
click at [117, 100] on h3 "verrou cave Grâce" at bounding box center [147, 96] width 124 height 10
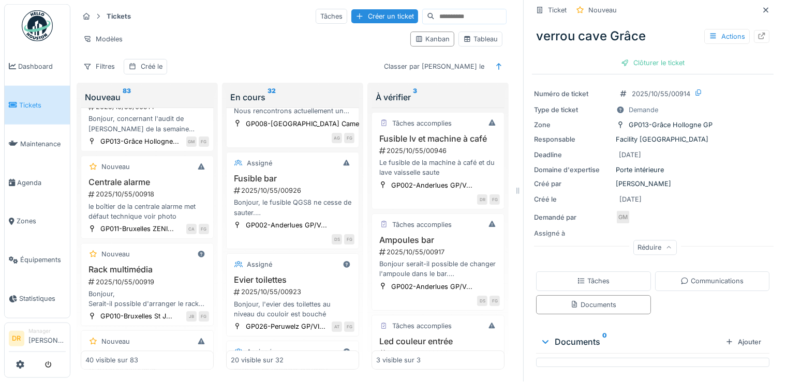
scroll to position [9, 0]
click at [585, 300] on div "Documents" at bounding box center [593, 305] width 46 height 10
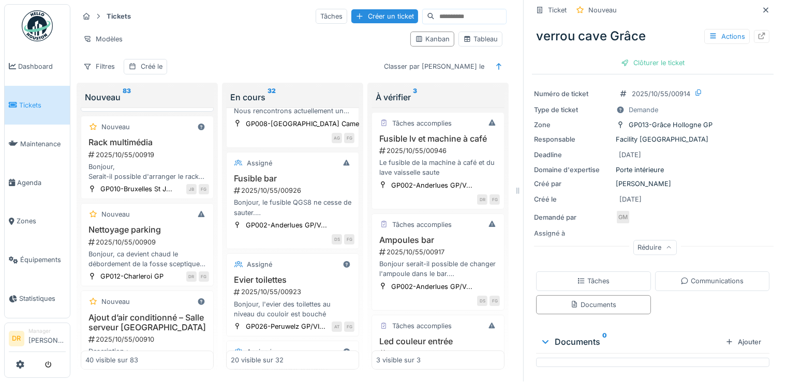
scroll to position [2634, 0]
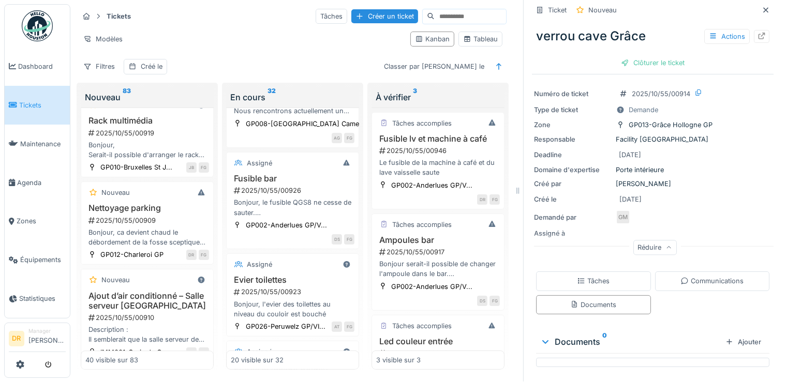
click at [108, 38] on h3 "Centrale alarme" at bounding box center [147, 33] width 124 height 10
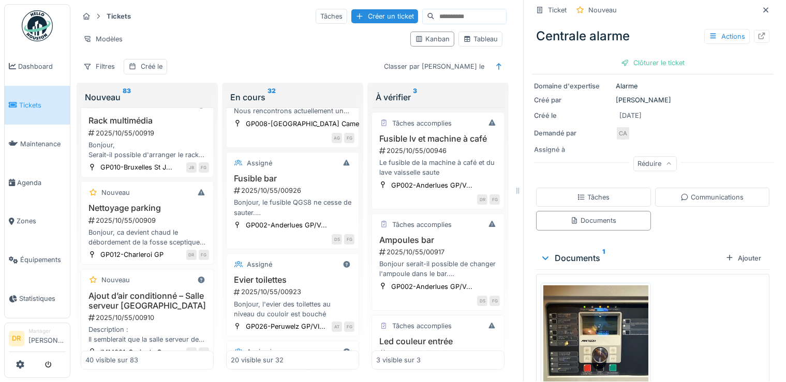
scroll to position [197, 0]
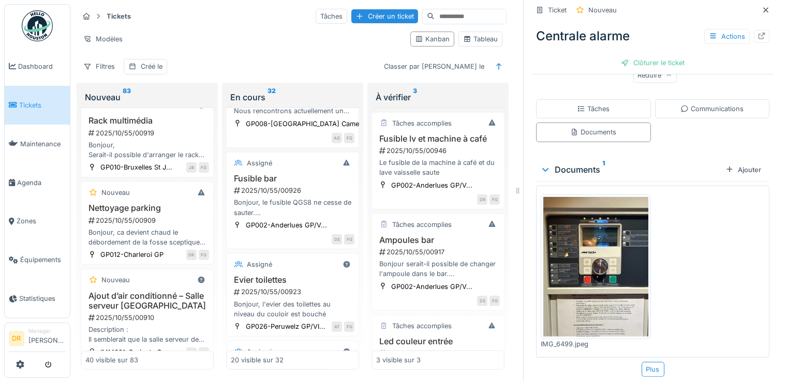
click at [595, 237] on img at bounding box center [595, 267] width 105 height 140
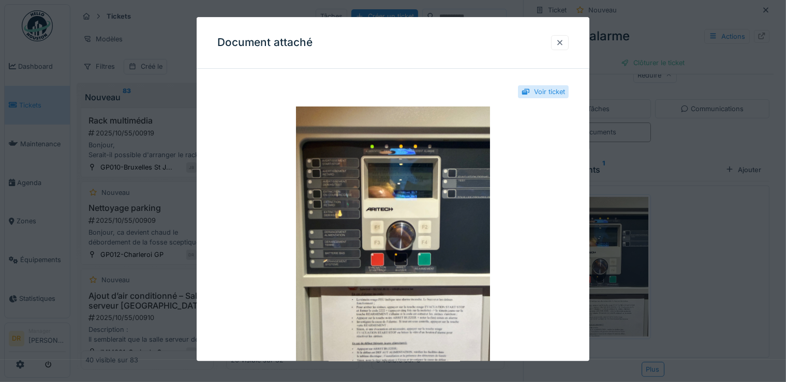
click at [560, 43] on div at bounding box center [560, 42] width 18 height 15
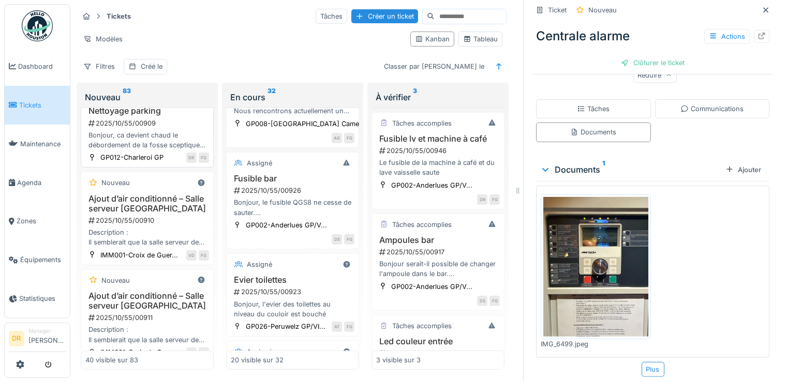
scroll to position [2733, 0]
click at [126, 26] on h3 "Rack multimédia" at bounding box center [147, 22] width 124 height 10
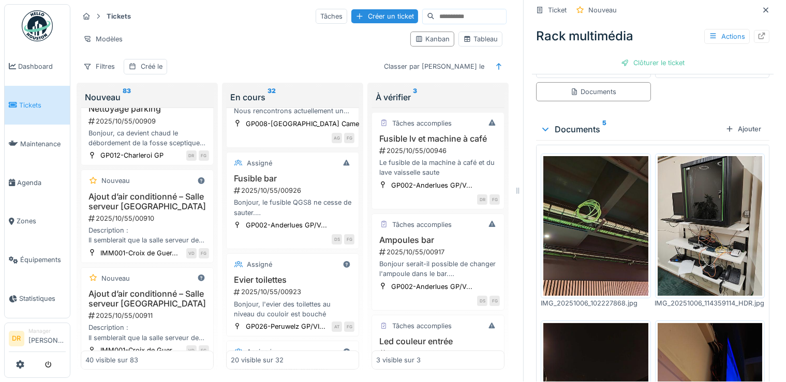
scroll to position [298, 0]
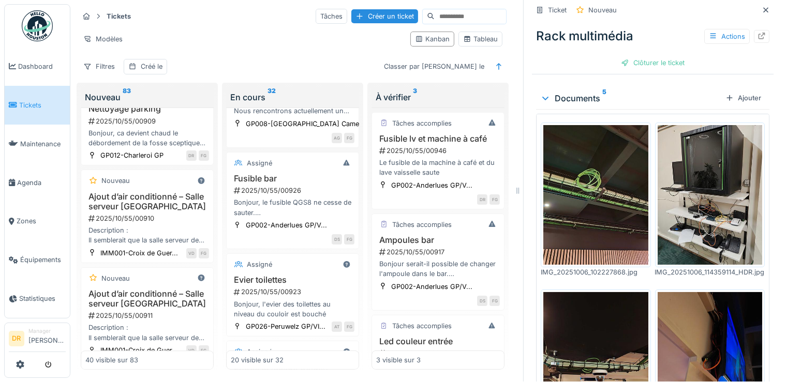
click at [573, 161] on img at bounding box center [595, 195] width 105 height 140
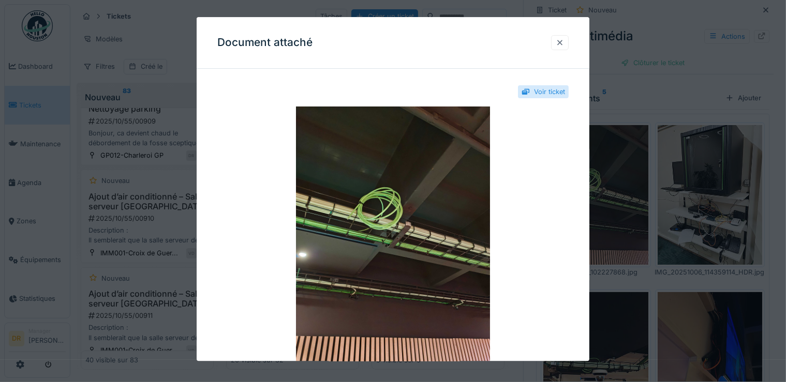
click at [564, 40] on div at bounding box center [560, 43] width 8 height 10
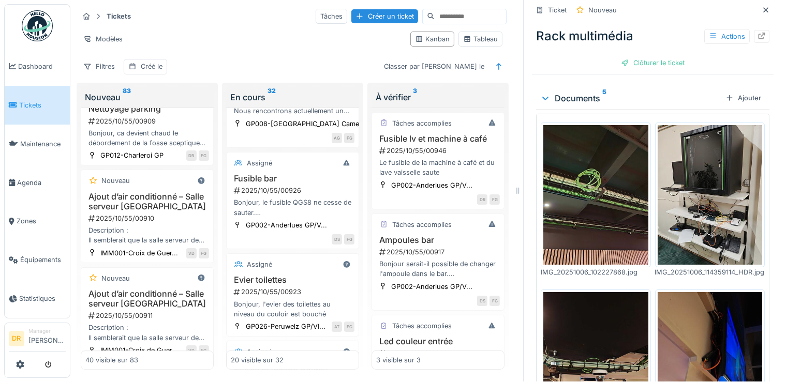
click at [688, 171] on img at bounding box center [710, 195] width 105 height 140
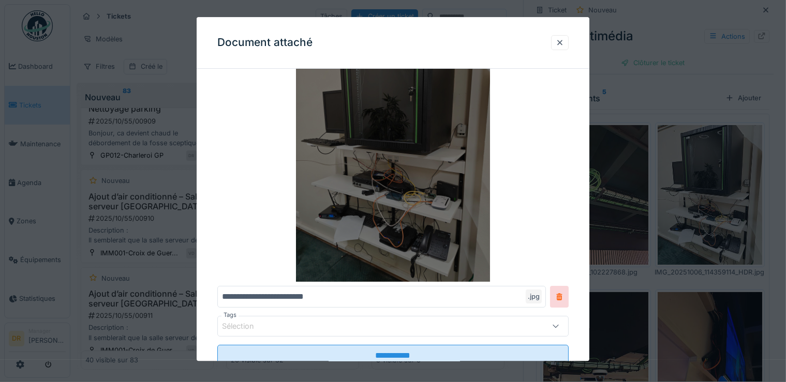
scroll to position [99, 0]
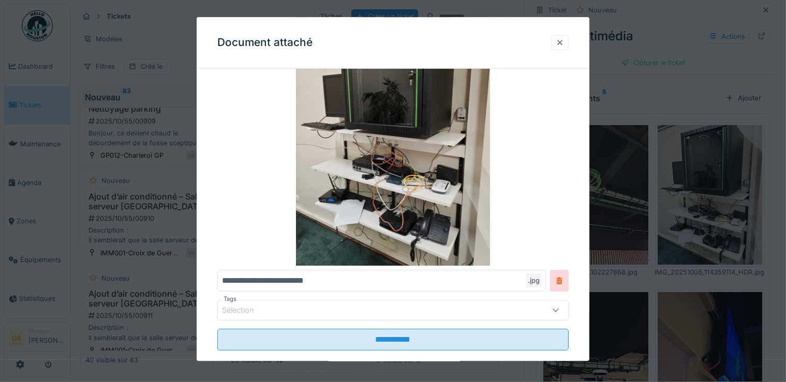
click at [564, 45] on div at bounding box center [560, 43] width 8 height 10
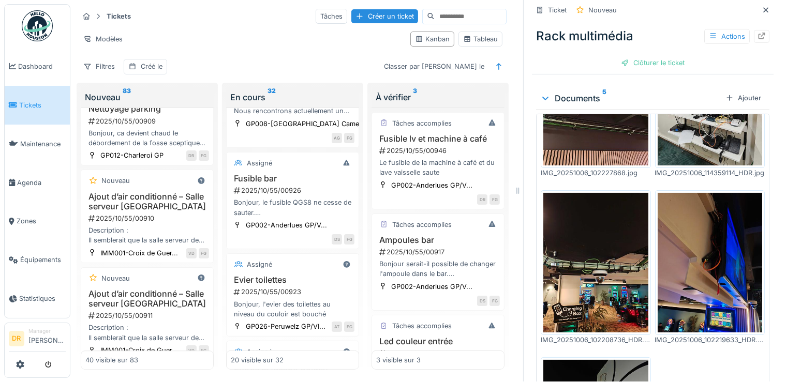
click at [579, 233] on img at bounding box center [595, 263] width 105 height 140
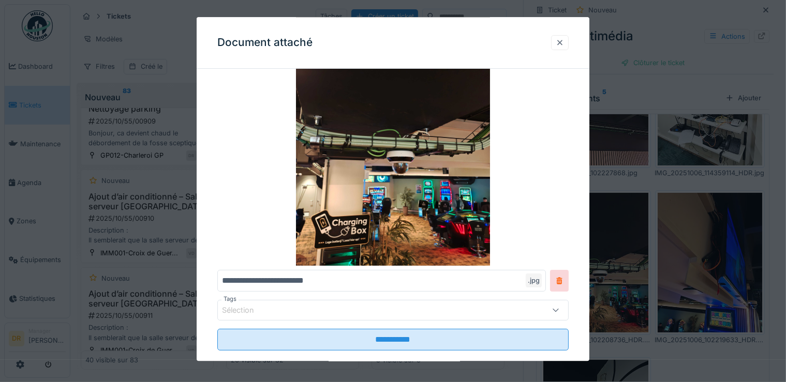
click at [564, 42] on div at bounding box center [560, 43] width 8 height 10
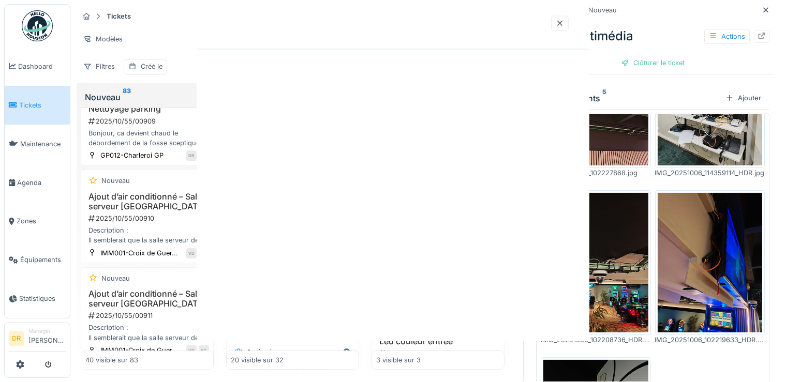
scroll to position [0, 0]
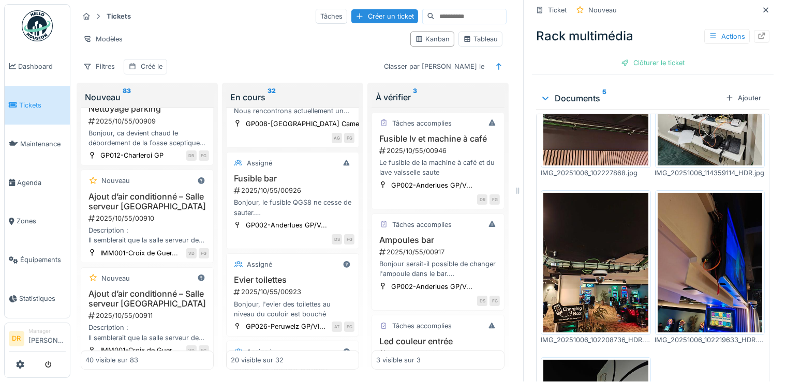
click at [679, 231] on img at bounding box center [710, 263] width 105 height 140
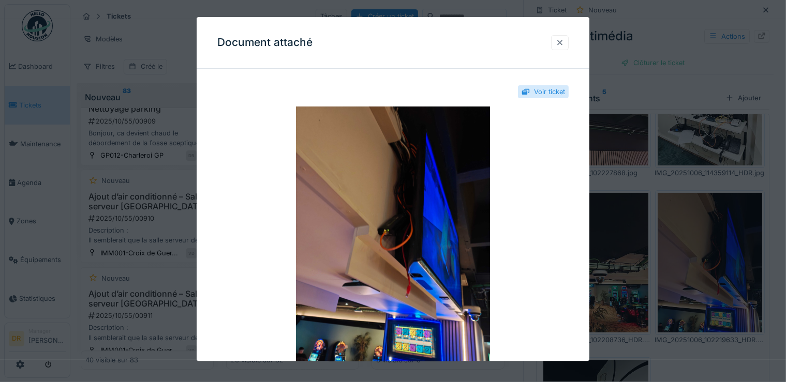
click at [562, 41] on div at bounding box center [560, 43] width 8 height 10
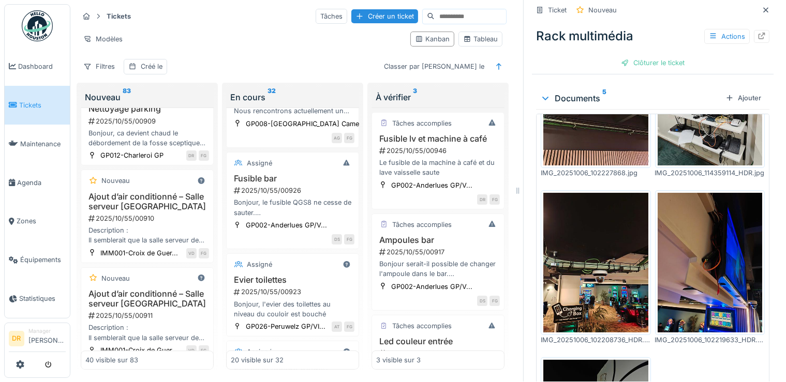
scroll to position [117, 0]
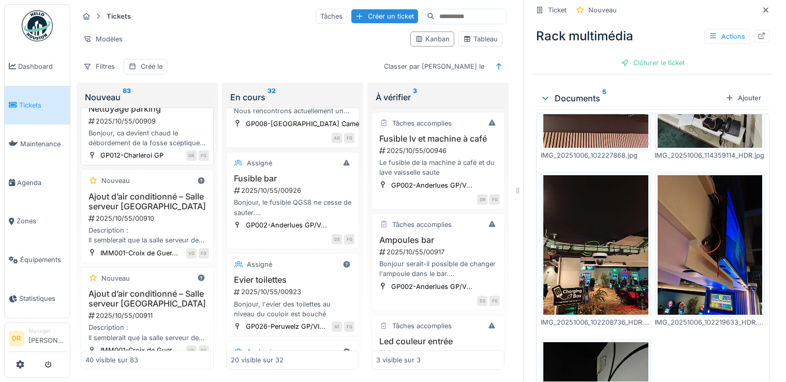
click at [122, 114] on h3 "Nettoyage parking" at bounding box center [147, 109] width 124 height 10
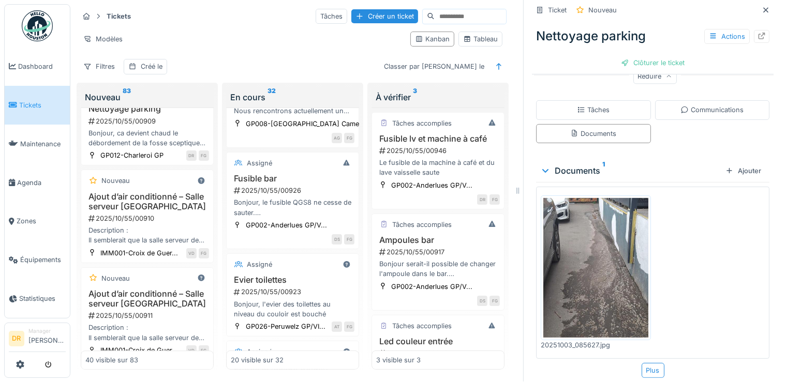
scroll to position [208, 0]
click at [571, 231] on img at bounding box center [595, 267] width 105 height 140
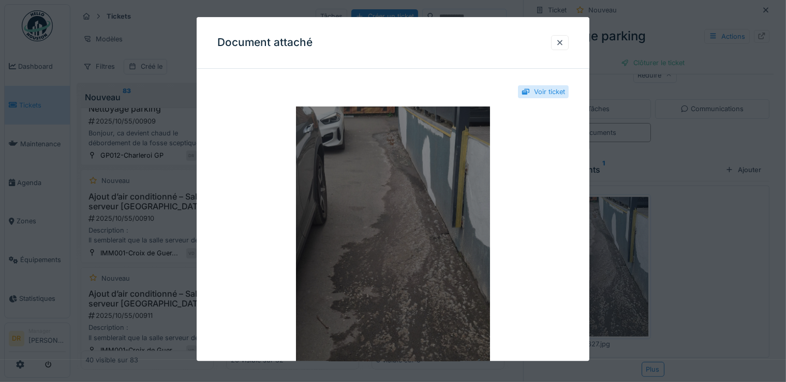
scroll to position [50, 0]
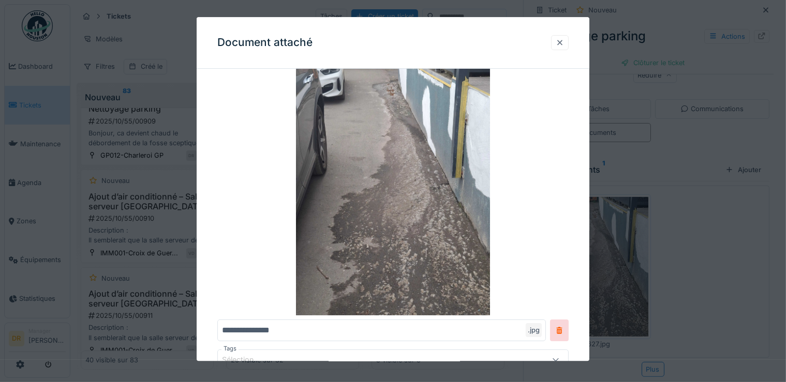
click at [564, 43] on div at bounding box center [560, 43] width 8 height 10
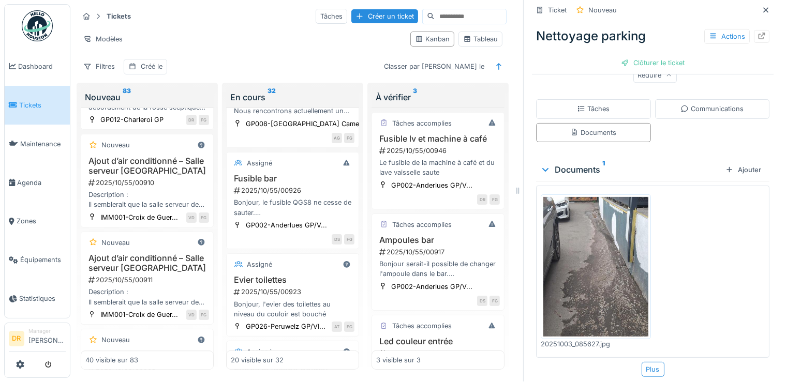
scroll to position [2783, 0]
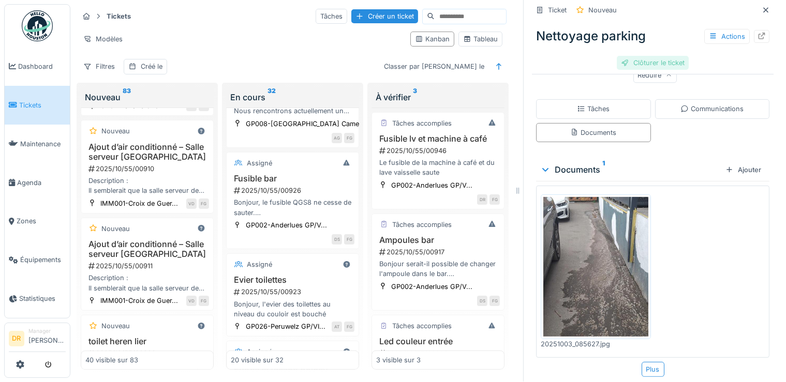
click at [639, 56] on div "Clôturer le ticket" at bounding box center [653, 63] width 72 height 14
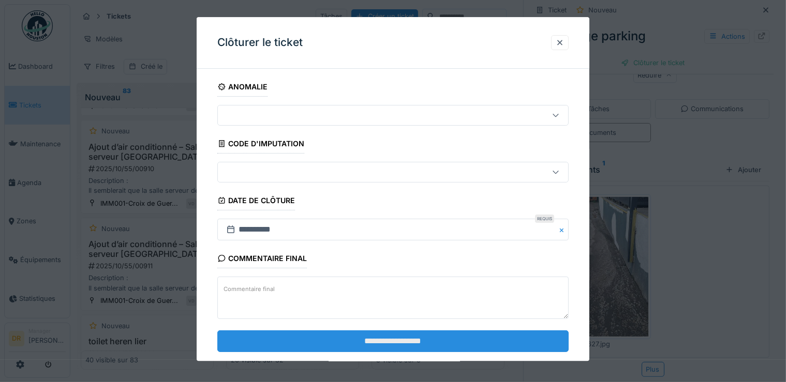
click at [375, 337] on input "**********" at bounding box center [393, 342] width 352 height 22
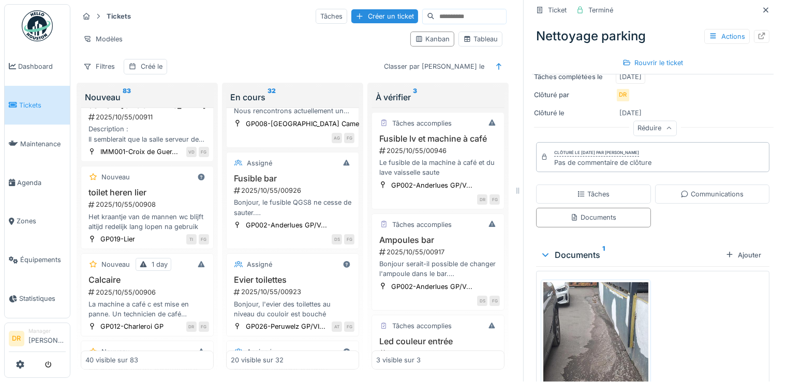
scroll to position [2981, 0]
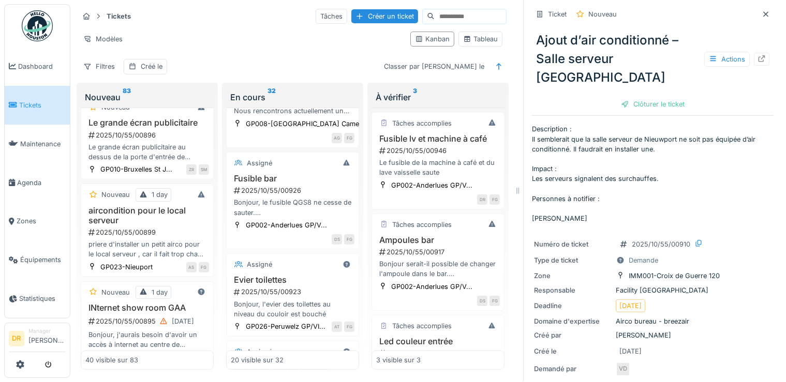
scroll to position [3180, 0]
